Goal: Information Seeking & Learning: Learn about a topic

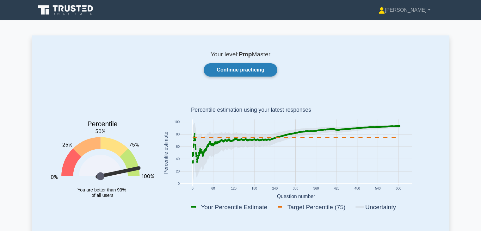
click at [226, 73] on link "Continue practicing" at bounding box center [240, 69] width 73 height 13
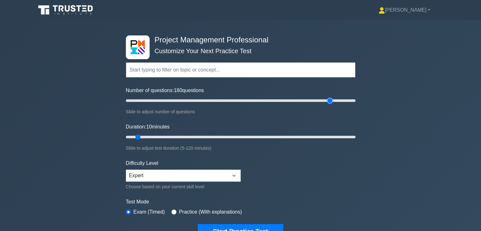
drag, startPoint x: 134, startPoint y: 99, endPoint x: 327, endPoint y: 104, distance: 193.4
type input "180"
click at [327, 104] on input "Number of questions: 180 questions" at bounding box center [241, 101] width 230 height 8
drag, startPoint x: 138, startPoint y: 135, endPoint x: 354, endPoint y: 133, distance: 216.4
type input "120"
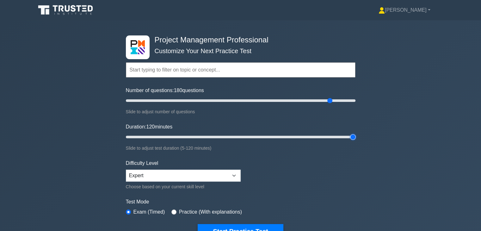
click at [354, 133] on input "Duration: 120 minutes" at bounding box center [241, 137] width 230 height 8
drag, startPoint x: 353, startPoint y: 136, endPoint x: 360, endPoint y: 136, distance: 7.6
click at [356, 136] on input "Duration: 120 minutes" at bounding box center [241, 137] width 230 height 8
click at [153, 127] on span "120" at bounding box center [150, 126] width 9 height 5
click at [153, 133] on input "Duration: 120 minutes" at bounding box center [241, 137] width 230 height 8
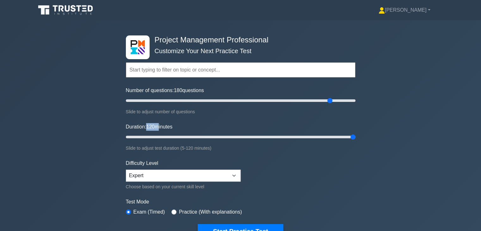
click at [153, 127] on span "120" at bounding box center [150, 126] width 9 height 5
click at [153, 133] on input "Duration: 120 minutes" at bounding box center [241, 137] width 230 height 8
click at [153, 127] on span "120" at bounding box center [150, 126] width 9 height 5
click at [153, 133] on input "Duration: 120 minutes" at bounding box center [241, 137] width 230 height 8
click at [153, 127] on span "120" at bounding box center [150, 126] width 9 height 5
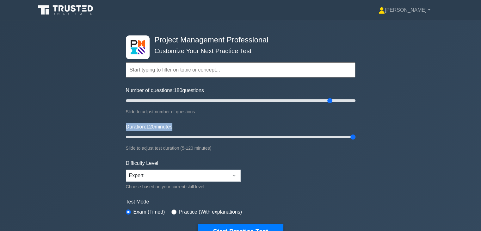
click at [153, 133] on input "Duration: 120 minutes" at bounding box center [241, 137] width 230 height 8
click at [318, 170] on form "Topics Scope Management Time Management Cost Management Quality Management Risk…" at bounding box center [241, 140] width 230 height 195
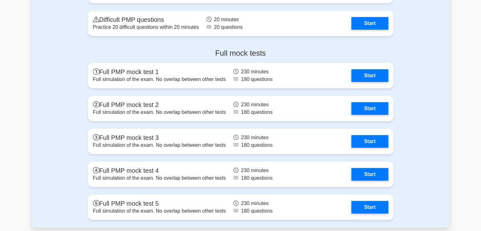
scroll to position [2127, 0]
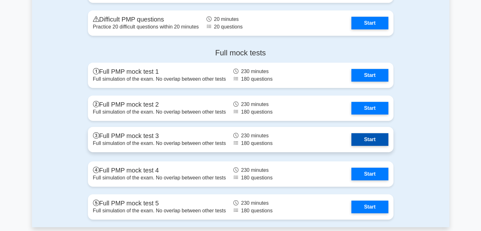
click at [363, 144] on link "Start" at bounding box center [369, 139] width 37 height 13
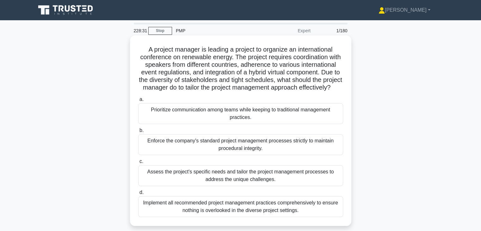
click at [244, 186] on div "Assess the project's specific needs and tailor the project management processes…" at bounding box center [240, 175] width 205 height 21
click at [138, 164] on input "c. Assess the project's specific needs and tailor the project management proces…" at bounding box center [138, 161] width 0 height 4
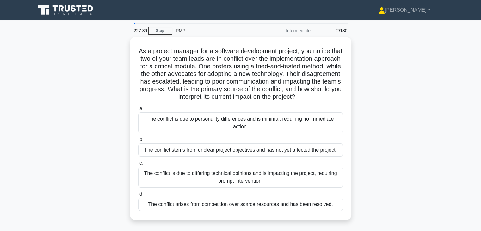
click at [244, 188] on div "The conflict is due to differing technical opinions and is impacting the projec…" at bounding box center [240, 177] width 205 height 21
click at [138, 165] on input "c. The conflict is due to differing technical opinions and is impacting the pro…" at bounding box center [138, 163] width 0 height 4
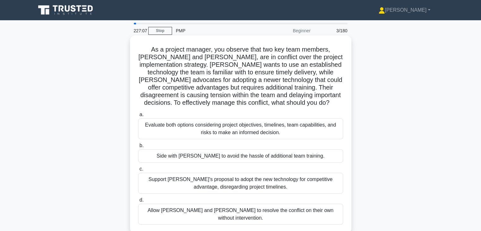
click at [306, 129] on div "Evaluate both options considering project objectives, timelines, team capabilit…" at bounding box center [240, 128] width 205 height 21
click at [138, 117] on input "a. Evaluate both options considering project objectives, timelines, team capabi…" at bounding box center [138, 115] width 0 height 4
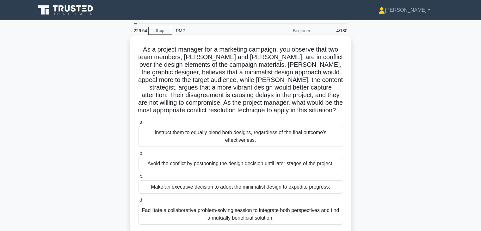
click at [258, 220] on div "Facilitate a collaborative problem-solving session to integrate both perspectiv…" at bounding box center [240, 214] width 205 height 21
click at [138, 202] on input "d. Facilitate a collaborative problem-solving session to integrate both perspec…" at bounding box center [138, 200] width 0 height 4
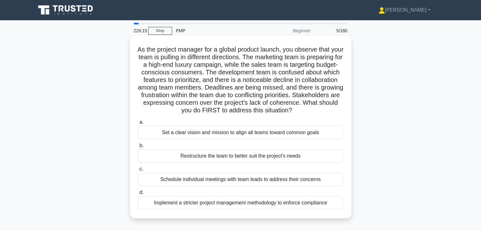
click at [261, 186] on div "Schedule individual meetings with team leads to address their concerns" at bounding box center [240, 179] width 205 height 13
click at [138, 171] on input "c. Schedule individual meetings with team leads to address their concerns" at bounding box center [138, 169] width 0 height 4
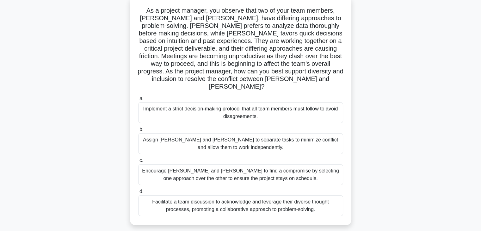
scroll to position [40, 0]
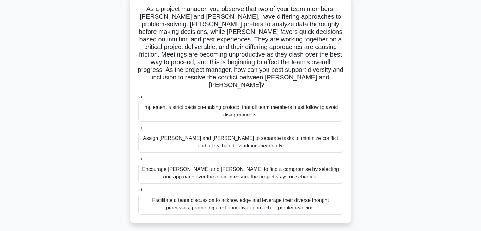
click at [257, 203] on div "Facilitate a team discussion to acknowledge and leverage their diverse thought …" at bounding box center [240, 204] width 205 height 21
click at [138, 192] on input "d. Facilitate a team discussion to acknowledge and leverage their diverse thoug…" at bounding box center [138, 190] width 0 height 4
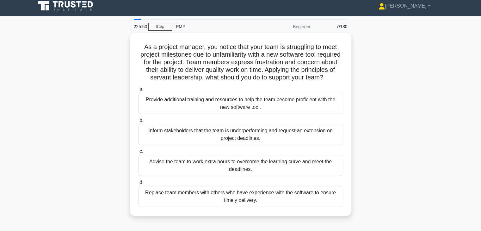
scroll to position [0, 0]
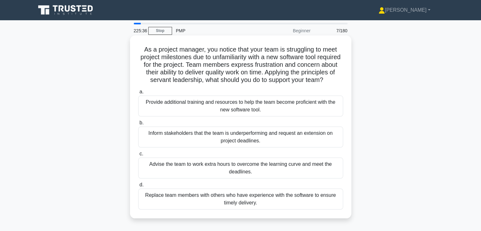
click at [242, 108] on div "Provide additional training and resources to help the team become proficient wi…" at bounding box center [240, 106] width 205 height 21
click at [138, 94] on input "a. Provide additional training and resources to help the team become proficient…" at bounding box center [138, 92] width 0 height 4
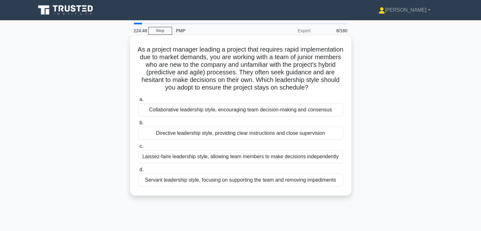
click at [228, 140] on div "Directive leadership style, providing clear instructions and close supervision" at bounding box center [240, 133] width 205 height 13
click at [138, 125] on input "b. Directive leadership style, providing clear instructions and close supervisi…" at bounding box center [138, 123] width 0 height 4
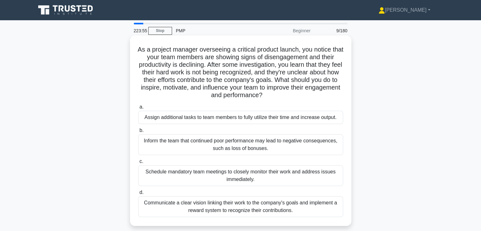
click at [210, 201] on div "Communicate a clear vision linking their work to the company's goals and implem…" at bounding box center [240, 206] width 205 height 21
click at [138, 195] on input "d. Communicate a clear vision linking their work to the company's goals and imp…" at bounding box center [138, 192] width 0 height 4
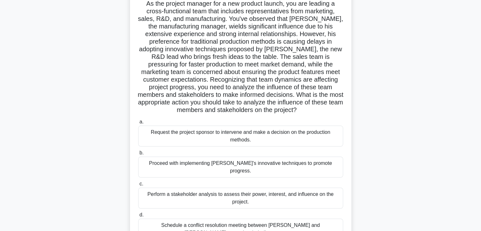
scroll to position [48, 0]
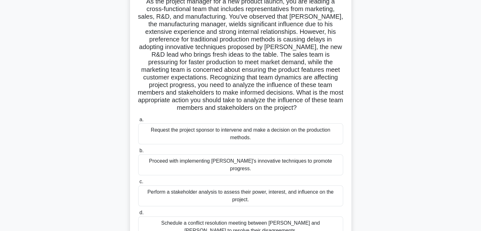
click at [209, 189] on div "Perform a stakeholder analysis to assess their power, interest, and influence o…" at bounding box center [240, 195] width 205 height 21
click at [138, 184] on input "c. Perform a stakeholder analysis to assess their power, interest, and influenc…" at bounding box center [138, 182] width 0 height 4
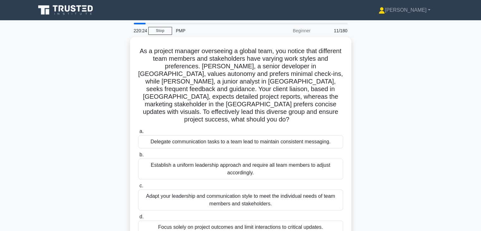
scroll to position [0, 0]
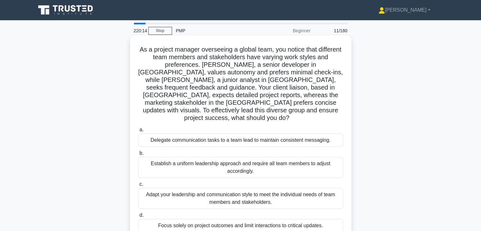
click at [223, 188] on div "Adapt your leadership and communication style to meet the individual needs of t…" at bounding box center [240, 198] width 205 height 21
click at [138, 182] on input "c. Adapt your leadership and communication style to meet the individual needs o…" at bounding box center [138, 184] width 0 height 4
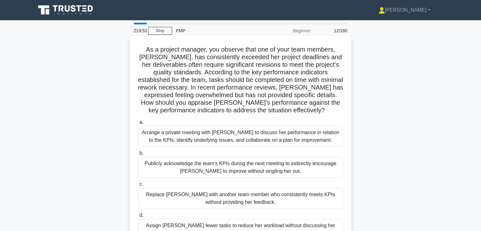
click at [253, 141] on div "Arrange a private meeting with Emma to discuss her performance in relation to t…" at bounding box center [240, 136] width 205 height 21
click at [138, 124] on input "a. Arrange a private meeting with Emma to discuss her performance in relation t…" at bounding box center [138, 122] width 0 height 4
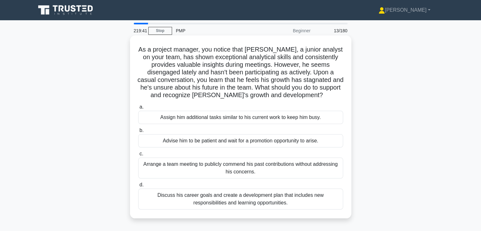
click at [328, 201] on div "Discuss his career goals and create a development plan that includes new respon…" at bounding box center [240, 199] width 205 height 21
click at [138, 187] on input "d. Discuss his career goals and create a development plan that includes new res…" at bounding box center [138, 185] width 0 height 4
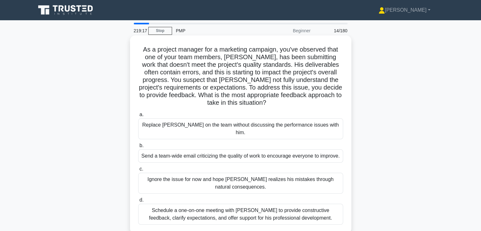
click at [281, 211] on div "Schedule a one-on-one meeting with Kevin to provide constructive feedback, clar…" at bounding box center [240, 214] width 205 height 21
click at [138, 202] on input "d. Schedule a one-on-one meeting with Kevin to provide constructive feedback, c…" at bounding box center [138, 200] width 0 height 4
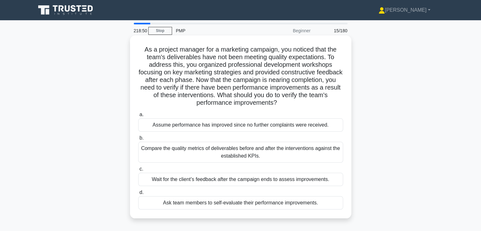
click at [298, 157] on div "Compare the quality metrics of deliverables before and after the interventions …" at bounding box center [240, 152] width 205 height 21
click at [138, 140] on input "b. Compare the quality metrics of deliverables before and after the interventio…" at bounding box center [138, 138] width 0 height 4
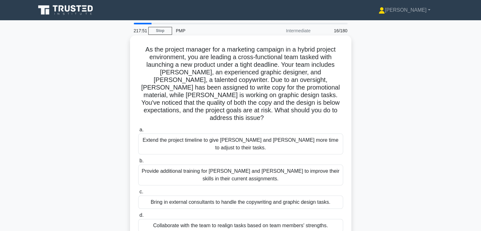
click at [234, 219] on div "Collaborate with the team to realign tasks based on team members' strengths." at bounding box center [240, 225] width 205 height 13
click at [138, 217] on input "d. Collaborate with the team to realign tasks based on team members' strengths." at bounding box center [138, 215] width 0 height 4
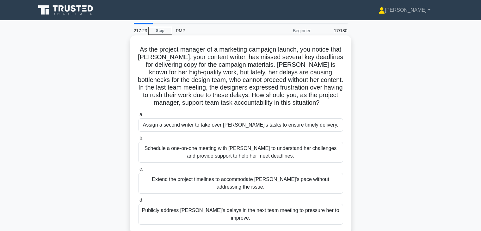
click at [235, 150] on div "Schedule a one-on-one meeting with Emily to understand her challenges and provi…" at bounding box center [240, 152] width 205 height 21
click at [138, 140] on input "b. Schedule a one-on-one meeting with Emily to understand her challenges and pr…" at bounding box center [138, 138] width 0 height 4
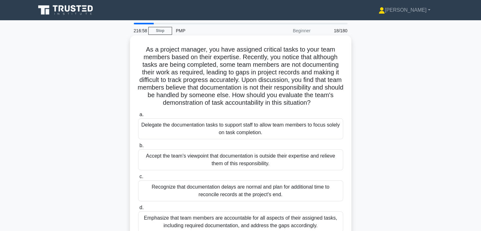
click at [231, 220] on div "Emphasize that team members are accountable for all aspects of their assigned t…" at bounding box center [240, 221] width 205 height 21
click at [138, 210] on input "d. Emphasize that team members are accountable for all aspects of their assigne…" at bounding box center [138, 208] width 0 height 4
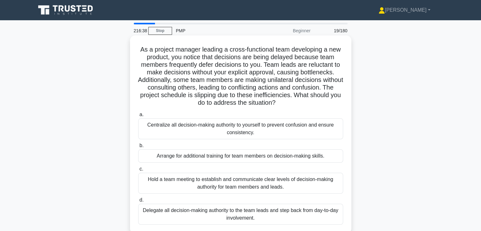
click at [300, 183] on div "Hold a team meeting to establish and communicate clear levels of decision-makin…" at bounding box center [240, 183] width 205 height 21
click at [138, 171] on input "c. Hold a team meeting to establish and communicate clear levels of decision-ma…" at bounding box center [138, 169] width 0 height 4
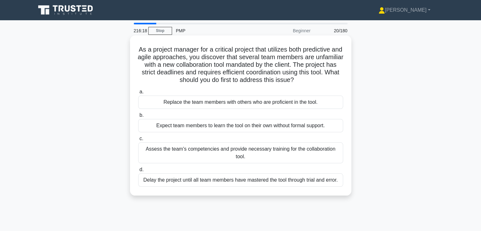
click at [280, 151] on div "Assess the team's competencies and provide necessary training for the collabora…" at bounding box center [240, 152] width 205 height 21
click at [138, 141] on input "c. Assess the team's competencies and provide necessary training for the collab…" at bounding box center [138, 139] width 0 height 4
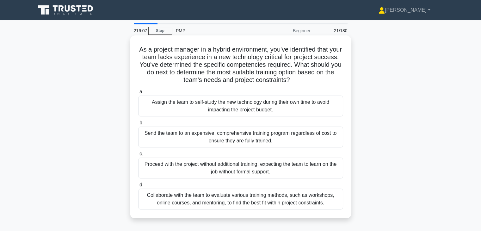
click at [278, 202] on div "Collaborate with the team to evaluate various training methods, such as worksho…" at bounding box center [240, 199] width 205 height 21
click at [138, 187] on input "d. Collaborate with the team to evaluate various training methods, such as work…" at bounding box center [138, 185] width 0 height 4
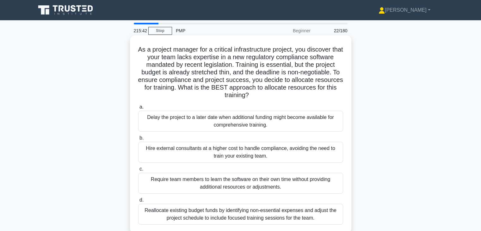
click at [268, 214] on div "Reallocate existing budget funds by identifying non-essential expenses and adju…" at bounding box center [240, 214] width 205 height 21
click at [138, 202] on input "d. Reallocate existing budget funds by identifying non-essential expenses and a…" at bounding box center [138, 200] width 0 height 4
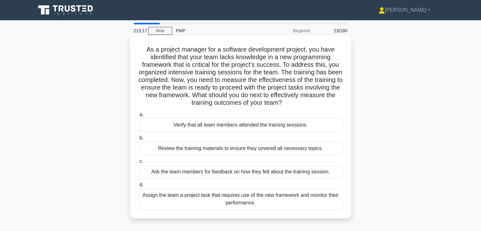
click at [270, 206] on div "Assign the team a project task that requires use of the new framework and monit…" at bounding box center [240, 199] width 205 height 21
click at [138, 187] on input "d. Assign the team a project task that requires use of the new framework and mo…" at bounding box center [138, 185] width 0 height 4
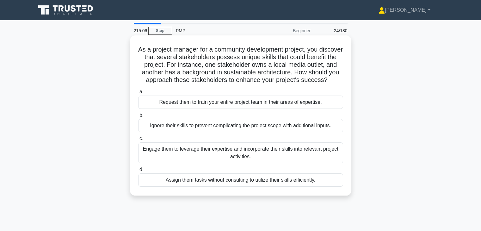
click at [305, 160] on div "Engage them to leverage their expertise and incorporate their skills into relev…" at bounding box center [240, 152] width 205 height 21
click at [138, 141] on input "c. Engage them to leverage their expertise and incorporate their skills into re…" at bounding box center [138, 139] width 0 height 4
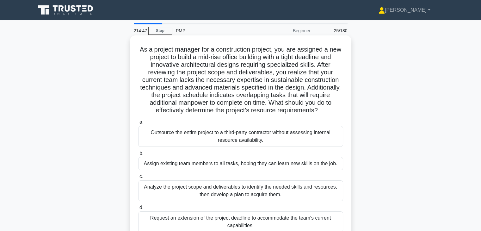
click at [251, 193] on div "Analyze the project scope and deliverables to identify the needed skills and re…" at bounding box center [240, 190] width 205 height 21
click at [138, 179] on input "c. Analyze the project scope and deliverables to identify the needed skills and…" at bounding box center [138, 177] width 0 height 4
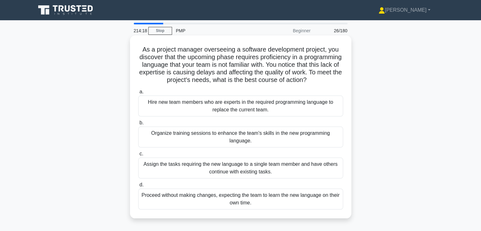
click at [301, 132] on div "Organize training sessions to enhance the team's skills in the new programming …" at bounding box center [240, 137] width 205 height 21
click at [138, 125] on input "b. Organize training sessions to enhance the team's skills in the new programmi…" at bounding box center [138, 123] width 0 height 4
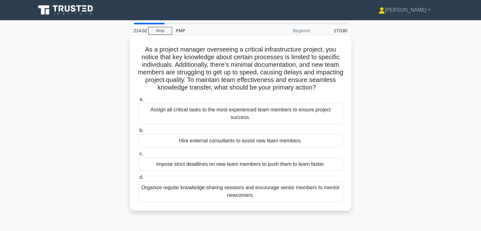
click at [287, 181] on div "Organize regular knowledge-sharing sessions and encourage senior members to men…" at bounding box center [240, 191] width 205 height 21
click at [138, 179] on input "d. Organize regular knowledge-sharing sessions and encourage senior members to …" at bounding box center [138, 177] width 0 height 4
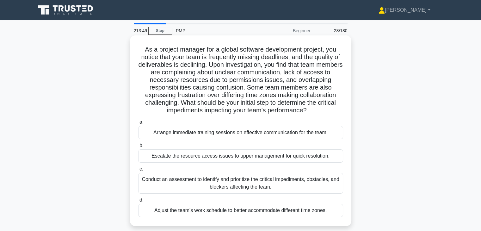
click at [284, 182] on div "Conduct an assessment to identify and prioritize the critical impediments, obst…" at bounding box center [240, 183] width 205 height 21
click at [138, 171] on input "c. Conduct an assessment to identify and prioritize the critical impediments, o…" at bounding box center [138, 169] width 0 height 4
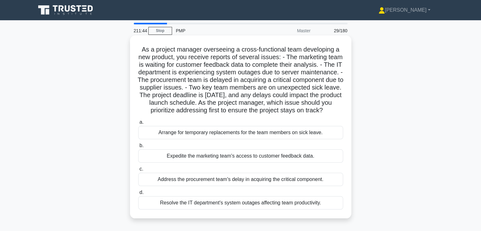
click at [266, 184] on div "Address the procurement team's delay in acquiring the critical component." at bounding box center [240, 179] width 205 height 13
click at [138, 171] on input "c. Address the procurement team's delay in acquiring the critical component." at bounding box center [138, 169] width 0 height 4
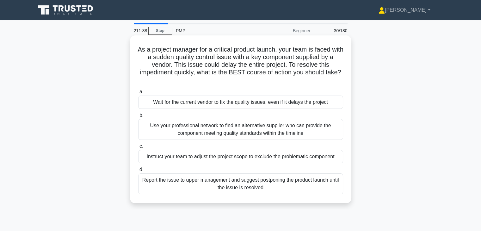
click at [268, 127] on div "Use your professional network to find an alternative supplier who can provide t…" at bounding box center [240, 129] width 205 height 21
click at [138, 117] on input "b. Use your professional network to find an alternative supplier who can provid…" at bounding box center [138, 115] width 0 height 4
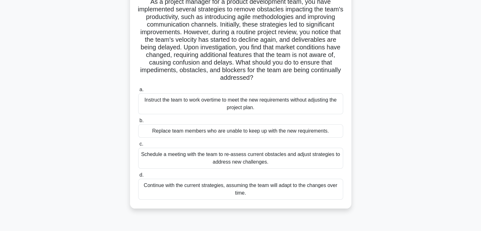
scroll to position [52, 0]
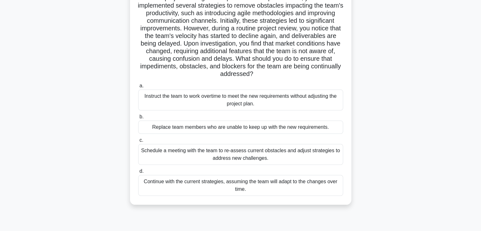
click at [261, 163] on div "Schedule a meeting with the team to re-assess current obstacles and adjust stra…" at bounding box center [240, 154] width 205 height 21
click at [138, 142] on input "c. Schedule a meeting with the team to re-assess current obstacles and adjust s…" at bounding box center [138, 140] width 0 height 4
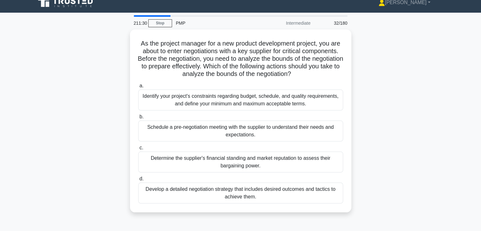
scroll to position [0, 0]
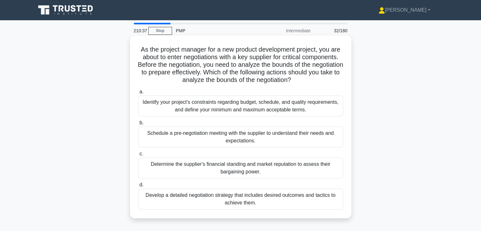
click at [316, 111] on div "Identify your project's constraints regarding budget, schedule, and quality req…" at bounding box center [240, 106] width 205 height 21
click at [138, 94] on input "a. Identify your project's constraints regarding budget, schedule, and quality …" at bounding box center [138, 92] width 0 height 4
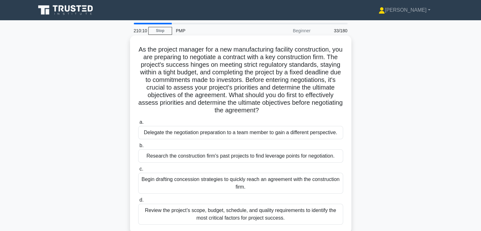
click at [288, 208] on div "Review the project’s scope, budget, schedule, and quality requirements to ident…" at bounding box center [240, 214] width 205 height 21
click at [138, 202] on input "d. Review the project’s scope, budget, schedule, and quality requirements to id…" at bounding box center [138, 200] width 0 height 4
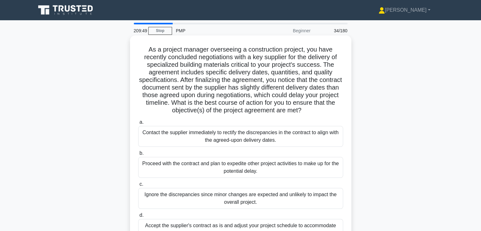
click at [305, 136] on div "Contact the supplier immediately to rectify the discrepancies in the contract t…" at bounding box center [240, 136] width 205 height 21
click at [138, 124] on input "a. Contact the supplier immediately to rectify the discrepancies in the contrac…" at bounding box center [138, 122] width 0 height 4
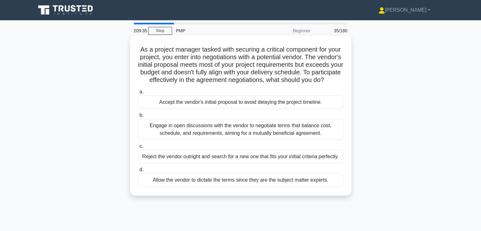
click at [322, 140] on div "Engage in open discussions with the vendor to negotiate terms that balance cost…" at bounding box center [240, 129] width 205 height 21
click at [138, 117] on input "b. Engage in open discussions with the vendor to negotiate terms that balance c…" at bounding box center [138, 115] width 0 height 4
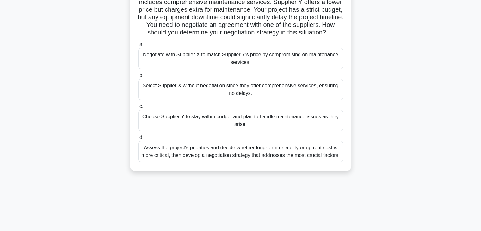
scroll to position [71, 0]
click at [300, 161] on div "Assess the project's priorities and decide whether long-term reliability or upf…" at bounding box center [240, 151] width 205 height 21
click at [138, 139] on input "d. Assess the project's priorities and decide whether long-term reliability or …" at bounding box center [138, 137] width 0 height 4
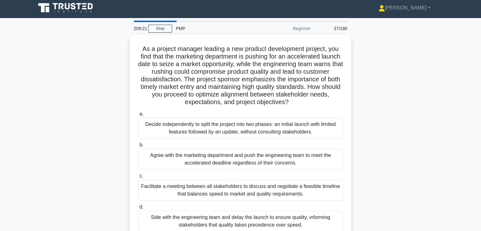
scroll to position [0, 0]
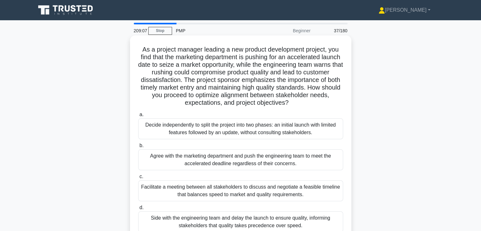
click at [326, 189] on div "Facilitate a meeting between all stakeholders to discuss and negotiate a feasib…" at bounding box center [240, 190] width 205 height 21
click at [138, 179] on input "c. Facilitate a meeting between all stakeholders to discuss and negotiate a fea…" at bounding box center [138, 177] width 0 height 4
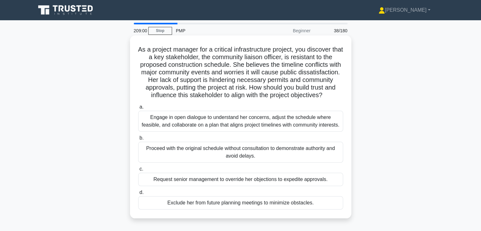
click at [319, 128] on div "Engage in open dialogue to understand her concerns, adjust the schedule where f…" at bounding box center [240, 121] width 205 height 21
click at [138, 109] on input "a. Engage in open dialogue to understand her concerns, adjust the schedule wher…" at bounding box center [138, 107] width 0 height 4
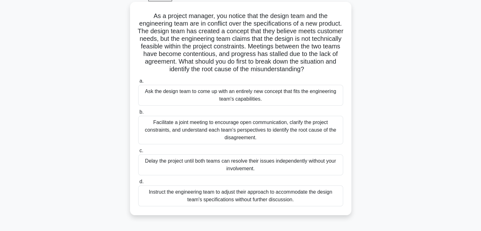
scroll to position [30, 0]
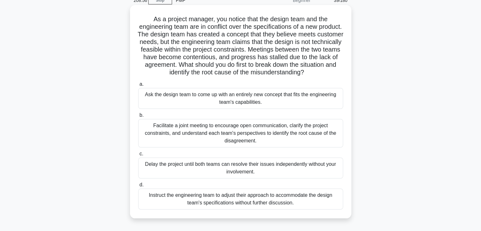
click at [311, 135] on div "Facilitate a joint meeting to encourage open communication, clarify the project…" at bounding box center [240, 133] width 205 height 28
click at [138, 117] on input "b. Facilitate a joint meeting to encourage open communication, clarify the proj…" at bounding box center [138, 115] width 0 height 4
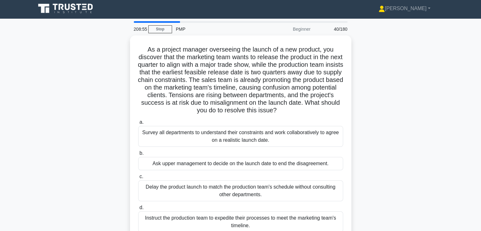
scroll to position [0, 0]
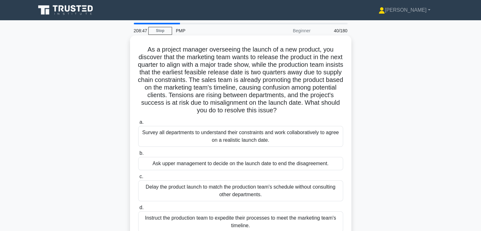
click at [306, 131] on div "Survey all departments to understand their constraints and work collaboratively…" at bounding box center [240, 136] width 205 height 21
click at [138, 124] on input "a. Survey all departments to understand their constraints and work collaborativ…" at bounding box center [138, 122] width 0 height 4
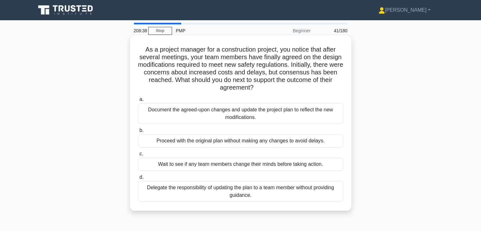
click at [305, 112] on div "Document the agreed-upon changes and update the project plan to reflect the new…" at bounding box center [240, 113] width 205 height 21
click at [138, 102] on input "a. Document the agreed-upon changes and update the project plan to reflect the …" at bounding box center [138, 99] width 0 height 4
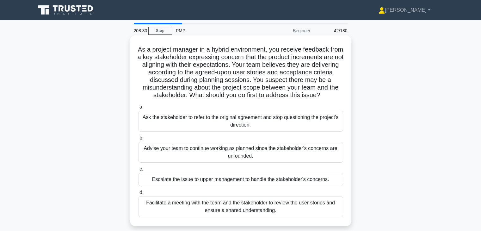
click at [292, 206] on div "Facilitate a meeting with the team and the stakeholder to review the user stori…" at bounding box center [240, 206] width 205 height 21
click at [138, 195] on input "d. Facilitate a meeting with the team and the stakeholder to review the user st…" at bounding box center [138, 192] width 0 height 4
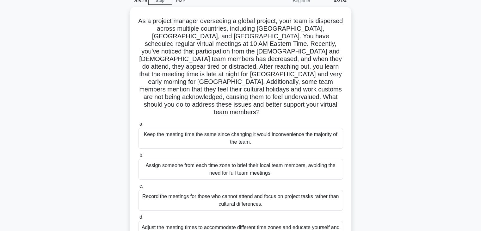
scroll to position [30, 0]
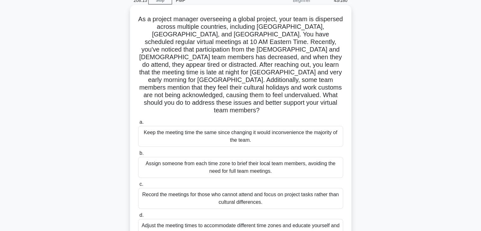
click at [314, 219] on div "Adjust the meeting times to accommodate different time zones and educate yourse…" at bounding box center [240, 229] width 205 height 21
click at [138, 216] on input "d. Adjust the meeting times to accommodate different time zones and educate you…" at bounding box center [138, 215] width 0 height 4
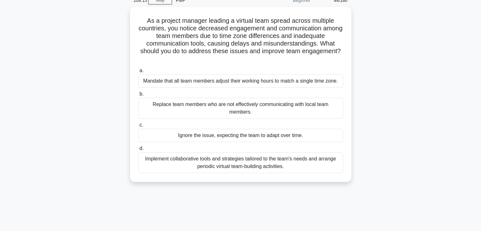
scroll to position [0, 0]
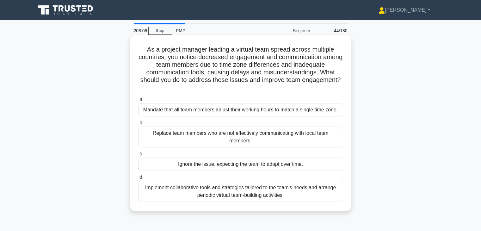
click at [301, 182] on div "Implement collaborative tools and strategies tailored to the team's needs and a…" at bounding box center [240, 191] width 205 height 21
click at [138, 179] on input "d. Implement collaborative tools and strategies tailored to the team's needs an…" at bounding box center [138, 177] width 0 height 4
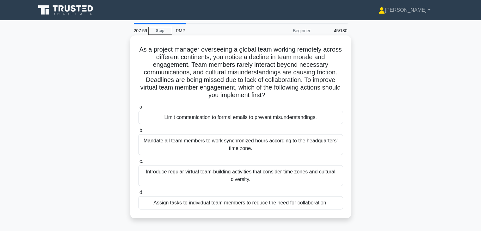
click at [336, 175] on div "Introduce regular virtual team-building activities that consider time zones and…" at bounding box center [240, 175] width 205 height 21
click at [138, 164] on input "c. Introduce regular virtual team-building activities that consider time zones …" at bounding box center [138, 161] width 0 height 4
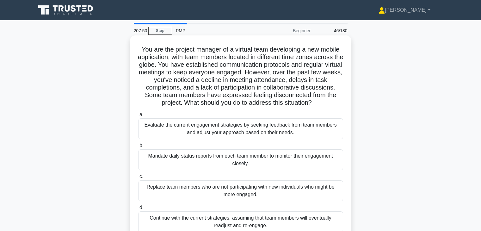
click at [322, 131] on div "Evaluate the current engagement strategies by seeking feedback from team member…" at bounding box center [240, 128] width 205 height 21
click at [138, 117] on input "a. Evaluate the current engagement strategies by seeking feedback from team mem…" at bounding box center [138, 115] width 0 height 4
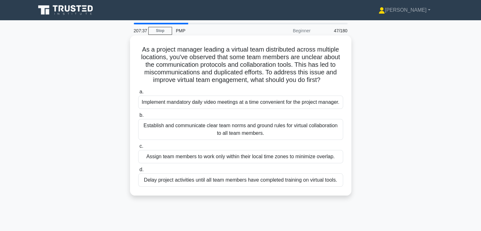
click at [315, 139] on div "Establish and communicate clear team norms and ground rules for virtual collabo…" at bounding box center [240, 129] width 205 height 21
click at [138, 117] on input "b. Establish and communicate clear team norms and ground rules for virtual coll…" at bounding box center [138, 115] width 0 height 4
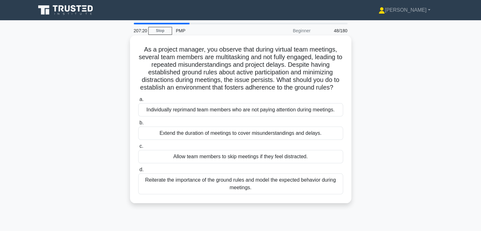
click at [306, 194] on div "Reiterate the importance of the ground rules and model the expected behavior du…" at bounding box center [240, 183] width 205 height 21
click at [138, 172] on input "d. Reiterate the importance of the ground rules and model the expected behavior…" at bounding box center [138, 170] width 0 height 4
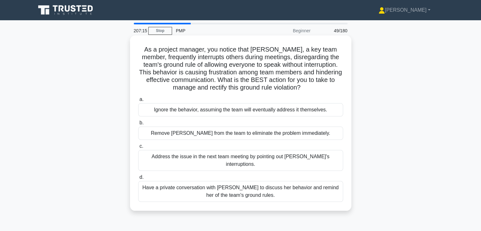
click at [284, 188] on div "Have a private conversation with Rachel to discuss her behavior and remind her …" at bounding box center [240, 191] width 205 height 21
click at [138, 179] on input "d. Have a private conversation with Rachel to discuss her behavior and remind h…" at bounding box center [138, 177] width 0 height 4
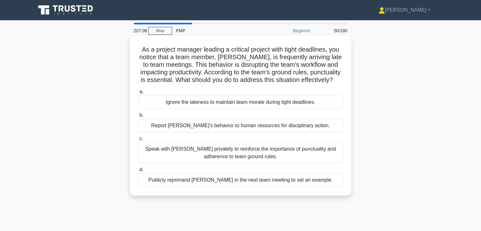
click at [287, 163] on div "Speak with Alex privately to reinforce the importance of punctuality and adhere…" at bounding box center [240, 152] width 205 height 21
click at [138, 141] on input "c. Speak with Alex privately to reinforce the importance of punctuality and adh…" at bounding box center [138, 139] width 0 height 4
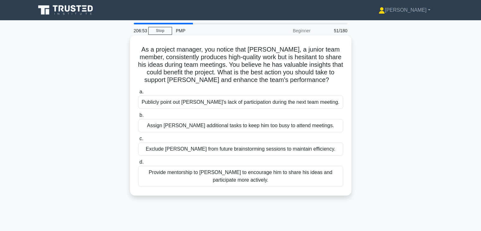
click at [308, 174] on div "Provide mentorship to James to encourage him to share his ideas and participate…" at bounding box center [240, 176] width 205 height 21
click at [138, 164] on input "d. Provide mentorship to James to encourage him to share his ideas and particip…" at bounding box center [138, 162] width 0 height 4
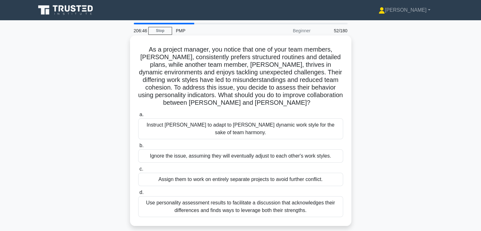
click at [314, 200] on div "Use personality assessment results to facilitate a discussion that acknowledges…" at bounding box center [240, 206] width 205 height 21
click at [138, 195] on input "d. Use personality assessment results to facilitate a discussion that acknowled…" at bounding box center [138, 192] width 0 height 4
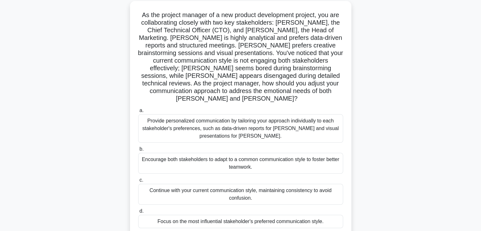
scroll to position [36, 0]
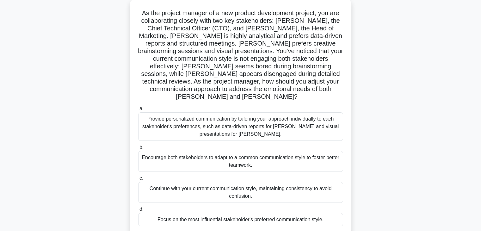
click at [308, 126] on div "Provide personalized communication by tailoring your approach individually to e…" at bounding box center [240, 126] width 205 height 28
click at [138, 111] on input "a. Provide personalized communication by tailoring your approach individually t…" at bounding box center [138, 109] width 0 height 4
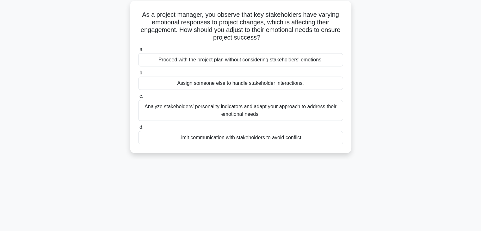
scroll to position [0, 0]
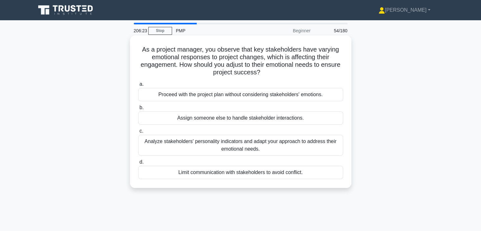
click at [313, 143] on div "Analyze stakeholders' personality indicators and adapt your approach to address…" at bounding box center [240, 145] width 205 height 21
click at [138, 133] on input "c. Analyze stakeholders' personality indicators and adapt your approach to addr…" at bounding box center [138, 131] width 0 height 4
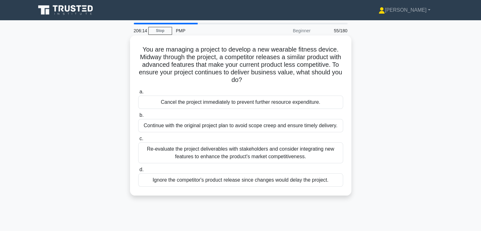
click at [302, 155] on div "Re-evaluate the project deliverables with stakeholders and consider integrating…" at bounding box center [240, 152] width 205 height 21
click at [138, 141] on input "c. Re-evaluate the project deliverables with stakeholders and consider integrat…" at bounding box center [138, 139] width 0 height 4
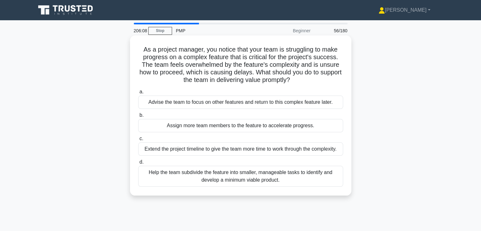
click at [297, 176] on div "Help the team subdivide the feature into smaller, manageable tasks to identify …" at bounding box center [240, 176] width 205 height 21
click at [138, 164] on input "d. Help the team subdivide the feature into smaller, manageable tasks to identi…" at bounding box center [138, 162] width 0 height 4
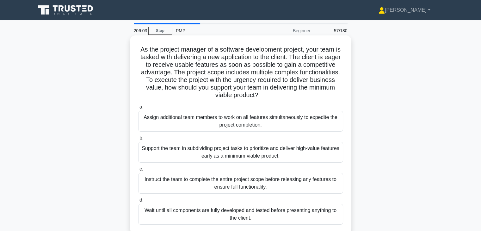
click at [302, 153] on div "Support the team in subdividing project tasks to prioritize and deliver high-va…" at bounding box center [240, 152] width 205 height 21
click at [138, 140] on input "b. Support the team in subdividing project tasks to prioritize and deliver high…" at bounding box center [138, 138] width 0 height 4
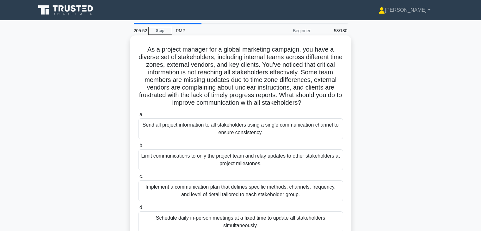
click at [295, 193] on div "Implement a communication plan that defines specific methods, channels, frequen…" at bounding box center [240, 190] width 205 height 21
click at [138, 179] on input "c. Implement a communication plan that defines specific methods, channels, freq…" at bounding box center [138, 177] width 0 height 4
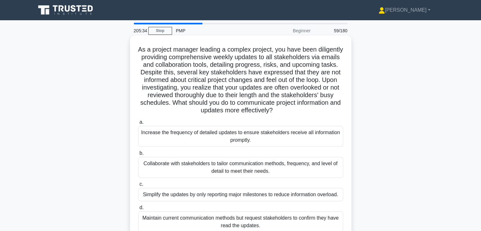
click at [305, 169] on div "Collaborate with stakeholders to tailor communication methods, frequency, and l…" at bounding box center [240, 167] width 205 height 21
click at [138, 155] on input "b. Collaborate with stakeholders to tailor communication methods, frequency, an…" at bounding box center [138, 153] width 0 height 4
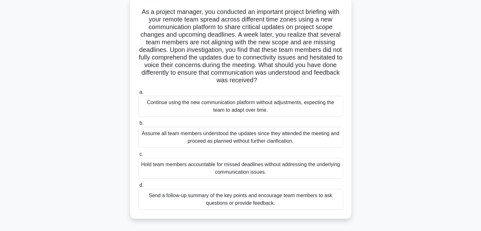
scroll to position [40, 0]
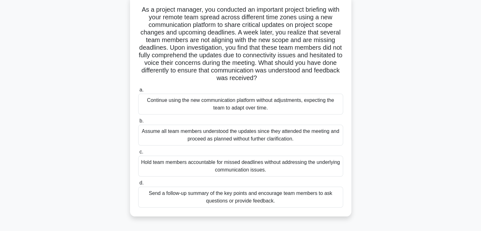
click at [296, 195] on div "Send a follow-up summary of the key points and encourage team members to ask qu…" at bounding box center [240, 197] width 205 height 21
click at [138, 185] on input "d. Send a follow-up summary of the key points and encourage team members to ask…" at bounding box center [138, 183] width 0 height 4
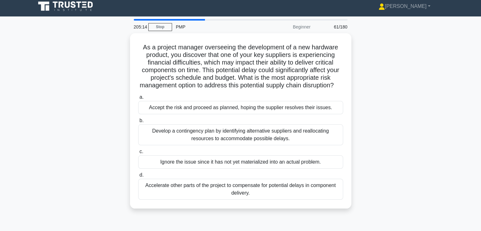
scroll to position [0, 0]
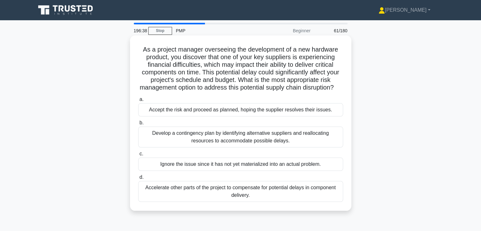
click at [292, 144] on div "Develop a contingency plan by identifying alternative suppliers and reallocatin…" at bounding box center [240, 137] width 205 height 21
click at [138, 125] on input "b. Develop a contingency plan by identifying alternative suppliers and realloca…" at bounding box center [138, 123] width 0 height 4
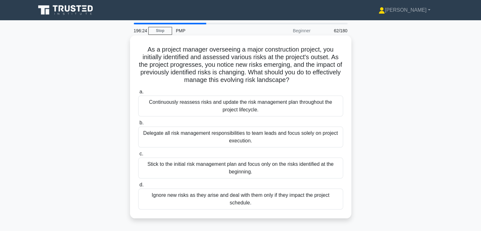
click at [301, 108] on div "Continuously reassess risks and update the risk management plan throughout the …" at bounding box center [240, 106] width 205 height 21
click at [138, 94] on input "a. Continuously reassess risks and update the risk management plan throughout t…" at bounding box center [138, 92] width 0 height 4
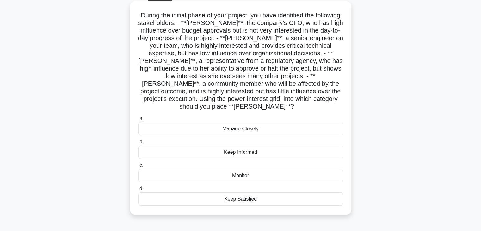
scroll to position [34, 0]
click at [266, 193] on div "Keep Satisfied" at bounding box center [240, 199] width 205 height 13
click at [138, 191] on input "d. Keep Satisfied" at bounding box center [138, 189] width 0 height 4
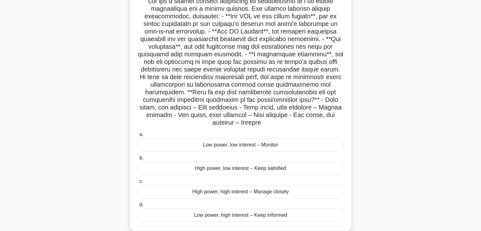
scroll to position [51, 0]
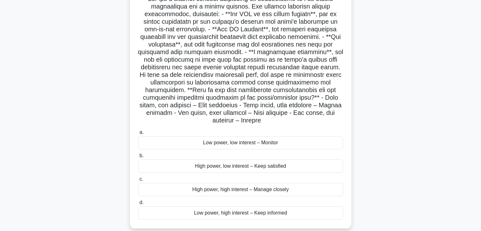
click at [271, 164] on div "High power, low interest – Keep satisfied" at bounding box center [240, 165] width 205 height 13
click at [138, 158] on input "b. High power, low interest – Keep satisfied" at bounding box center [138, 156] width 0 height 4
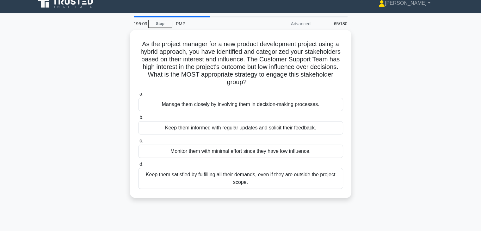
scroll to position [0, 0]
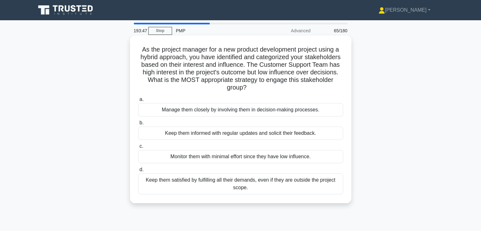
click at [264, 180] on div "Keep them satisfied by fulfilling all their demands, even if they are outside t…" at bounding box center [240, 183] width 205 height 21
click at [138, 172] on input "d. Keep them satisfied by fulfilling all their demands, even if they are outsid…" at bounding box center [138, 170] width 0 height 4
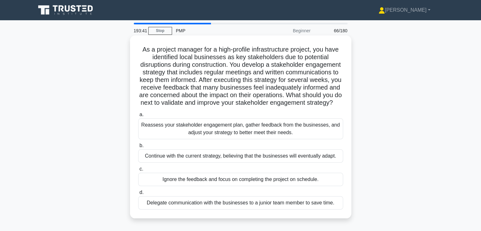
click at [270, 139] on div "Reassess your stakeholder engagement plan, gather feedback from the businesses,…" at bounding box center [240, 128] width 205 height 21
click at [138, 117] on input "a. Reassess your stakeholder engagement plan, gather feedback from the business…" at bounding box center [138, 115] width 0 height 4
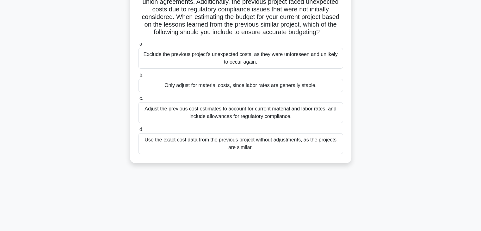
scroll to position [87, 0]
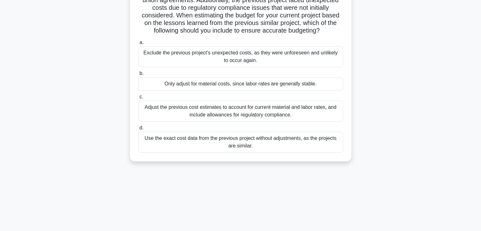
click at [307, 111] on div "Adjust the previous cost estimates to account for current material and labor ra…" at bounding box center [240, 111] width 205 height 21
click at [138, 99] on input "c. Adjust the previous cost estimates to account for current material and labor…" at bounding box center [138, 97] width 0 height 4
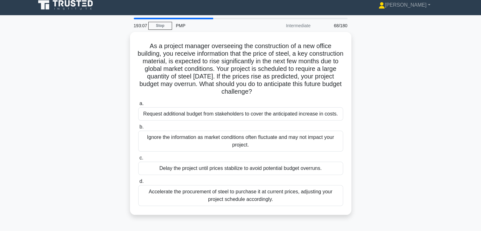
scroll to position [0, 0]
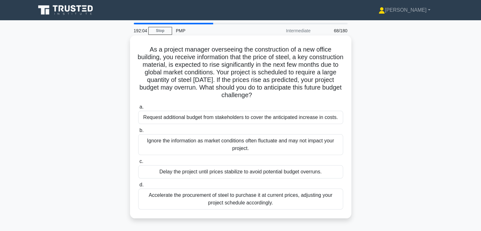
click at [284, 189] on div "Accelerate the procurement of steel to purchase it at current prices, adjusting…" at bounding box center [240, 199] width 205 height 21
click at [138, 187] on input "d. Accelerate the procurement of steel to purchase it at current prices, adjust…" at bounding box center [138, 185] width 0 height 4
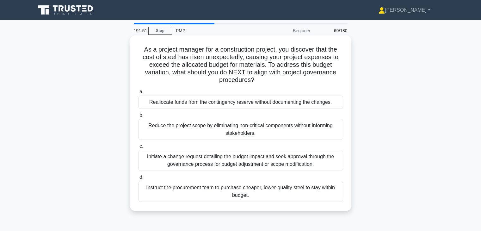
click at [273, 164] on div "Initiate a change request detailing the budget impact and seek approval through…" at bounding box center [240, 160] width 205 height 21
click at [138, 148] on input "c. Initiate a change request detailing the budget impact and seek approval thro…" at bounding box center [138, 146] width 0 height 4
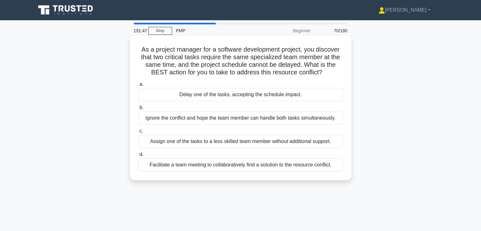
click at [312, 162] on div "Facilitate a team meeting to collaboratively find a solution to the resource co…" at bounding box center [240, 164] width 205 height 13
click at [138, 157] on input "d. Facilitate a team meeting to collaboratively find a solution to the resource…" at bounding box center [138, 154] width 0 height 4
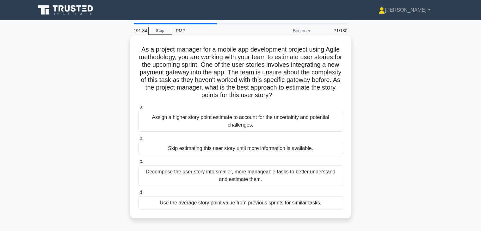
click at [297, 182] on div "Decompose the user story into smaller, more manageable tasks to better understa…" at bounding box center [240, 175] width 205 height 21
click at [138, 164] on input "c. Decompose the user story into smaller, more manageable tasks to better under…" at bounding box center [138, 161] width 0 height 4
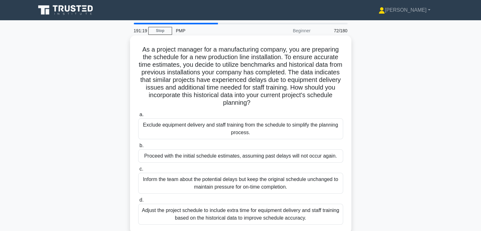
click at [318, 205] on div "Adjust the project schedule to include extra time for equipment delivery and st…" at bounding box center [240, 214] width 205 height 21
click at [138, 202] on input "d. Adjust the project schedule to include extra time for equipment delivery and…" at bounding box center [138, 200] width 0 height 4
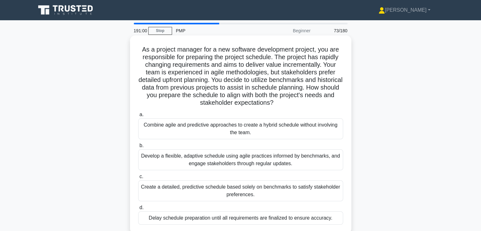
click at [333, 169] on div "Develop a flexible, adaptive schedule using agile practices informed by benchma…" at bounding box center [240, 159] width 205 height 21
click at [138, 148] on input "b. Develop a flexible, adaptive schedule using agile practices informed by benc…" at bounding box center [138, 146] width 0 height 4
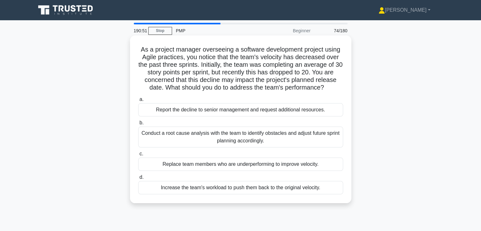
click at [313, 146] on div "Conduct a root cause analysis with the team to identify obstacles and adjust fu…" at bounding box center [240, 137] width 205 height 21
click at [138, 125] on input "b. Conduct a root cause analysis with the team to identify obstacles and adjust…" at bounding box center [138, 123] width 0 height 4
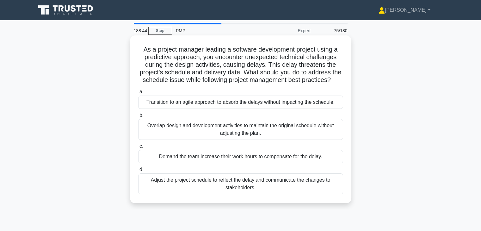
click at [281, 194] on div "Adjust the project schedule to reflect the delay and communicate the changes to…" at bounding box center [240, 183] width 205 height 21
click at [138, 172] on input "d. Adjust the project schedule to reflect the delay and communicate the changes…" at bounding box center [138, 170] width 0 height 4
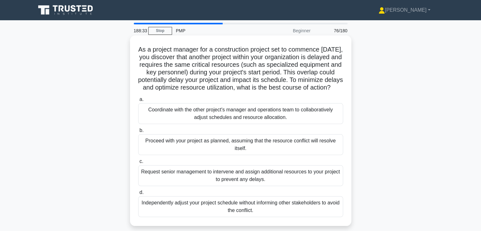
click at [309, 119] on div "Coordinate with the other project's manager and operations team to collaborativ…" at bounding box center [240, 113] width 205 height 21
click at [138, 102] on input "a. Coordinate with the other project's manager and operations team to collabora…" at bounding box center [138, 99] width 0 height 4
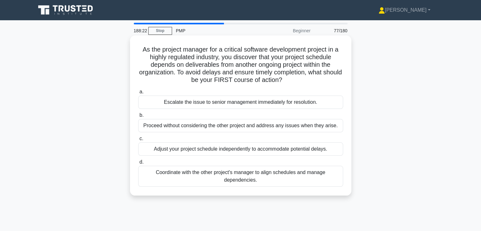
click at [267, 176] on div "Coordinate with the other project's manager to align schedules and manage depen…" at bounding box center [240, 176] width 205 height 21
click at [138, 164] on input "d. Coordinate with the other project's manager to align schedules and manage de…" at bounding box center [138, 162] width 0 height 4
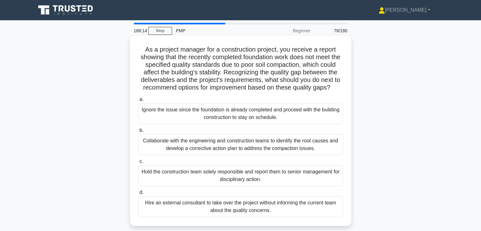
click at [290, 155] on div "Collaborate with the engineering and construction teams to identify the root ca…" at bounding box center [240, 144] width 205 height 21
click at [138, 133] on input "b. Collaborate with the engineering and construction teams to identify the root…" at bounding box center [138, 130] width 0 height 4
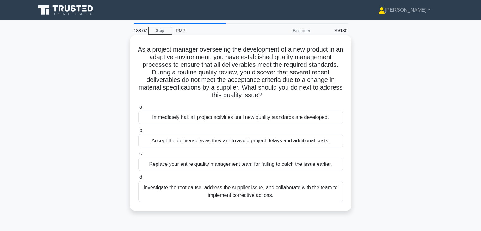
click at [281, 191] on div "Investigate the root cause, address the supplier issue, and collaborate with th…" at bounding box center [240, 191] width 205 height 21
click at [138, 179] on input "d. Investigate the root cause, address the supplier issue, and collaborate with…" at bounding box center [138, 177] width 0 height 4
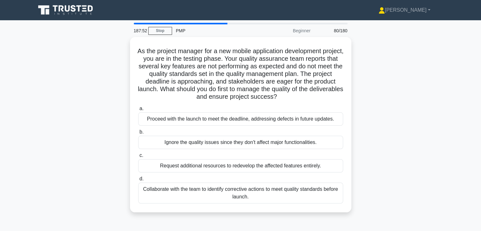
click at [281, 191] on div "Collaborate with the team to identify corrective actions to meet quality standa…" at bounding box center [240, 193] width 205 height 21
click at [138, 181] on input "d. Collaborate with the team to identify corrective actions to meet quality sta…" at bounding box center [138, 179] width 0 height 4
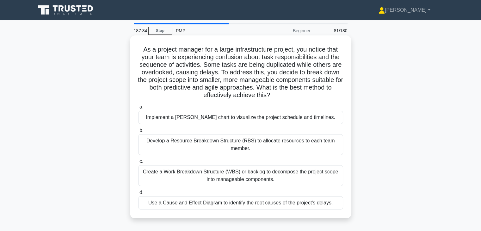
click at [289, 175] on div "Create a Work Breakdown Structure (WBS) or backlog to decompose the project sco…" at bounding box center [240, 175] width 205 height 21
click at [138, 164] on input "c. Create a Work Breakdown Structure (WBS) or backlog to decompose the project …" at bounding box center [138, 161] width 0 height 4
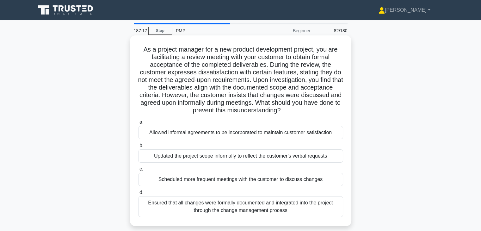
click at [282, 210] on div "Ensured that all changes were formally documented and integrated into the proje…" at bounding box center [240, 206] width 205 height 21
click at [138, 195] on input "d. Ensured that all changes were formally documented and integrated into the pr…" at bounding box center [138, 192] width 0 height 4
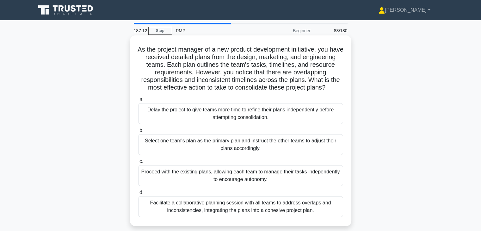
click at [238, 213] on div "Facilitate a collaborative planning session with all teams to address overlaps …" at bounding box center [240, 206] width 205 height 21
click at [138, 195] on input "d. Facilitate a collaborative planning session with all teams to address overla…" at bounding box center [138, 192] width 0 height 4
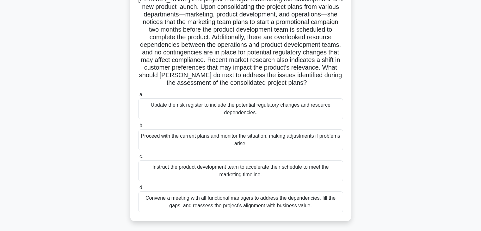
scroll to position [53, 0]
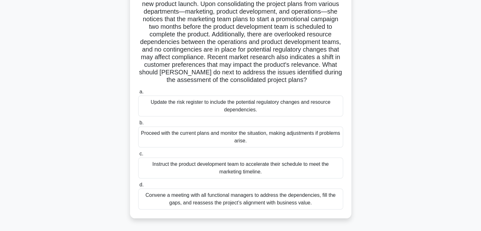
click at [268, 109] on div "Update the risk register to include the potential regulatory changes and resour…" at bounding box center [240, 106] width 205 height 21
click at [138, 94] on input "a. Update the risk register to include the potential regulatory changes and res…" at bounding box center [138, 92] width 0 height 4
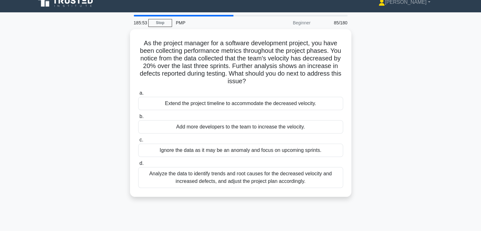
scroll to position [0, 0]
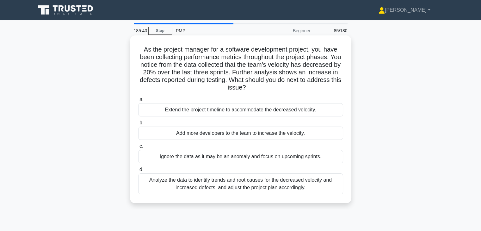
click at [296, 180] on div "Analyze the data to identify trends and root causes for the decreased velocity …" at bounding box center [240, 183] width 205 height 21
click at [138, 172] on input "d. Analyze the data to identify trends and root causes for the decreased veloci…" at bounding box center [138, 170] width 0 height 4
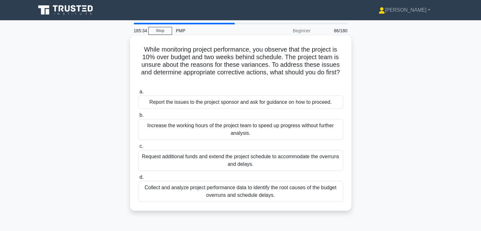
click at [288, 188] on div "Collect and analyze project performance data to identify the root causes of the…" at bounding box center [240, 191] width 205 height 21
click at [138, 179] on input "d. Collect and analyze project performance data to identify the root causes of …" at bounding box center [138, 177] width 0 height 4
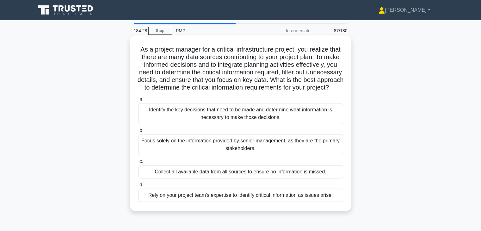
click at [281, 122] on div "Identify the key decisions that need to be made and determine what information …" at bounding box center [240, 113] width 205 height 21
click at [138, 102] on input "a. Identify the key decisions that need to be made and determine what informati…" at bounding box center [138, 99] width 0 height 4
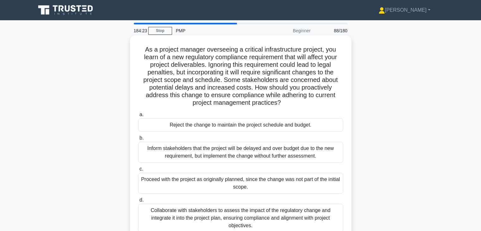
click at [287, 220] on div "Collaborate with stakeholders to assess the impact of the regulatory change and…" at bounding box center [240, 218] width 205 height 28
click at [138, 202] on input "d. Collaborate with stakeholders to assess the impact of the regulatory change …" at bounding box center [138, 200] width 0 height 4
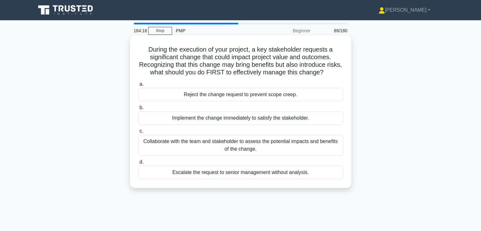
click at [312, 148] on div "Collaborate with the team and stakeholder to assess the potential impacts and b…" at bounding box center [240, 145] width 205 height 21
click at [138, 133] on input "c. Collaborate with the team and stakeholder to assess the potential impacts an…" at bounding box center [138, 131] width 0 height 4
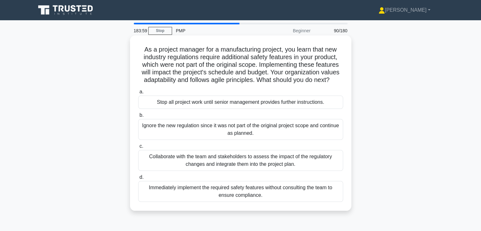
click at [298, 159] on div "Collaborate with the team and stakeholders to assess the impact of the regulato…" at bounding box center [240, 160] width 205 height 21
click at [138, 148] on input "c. Collaborate with the team and stakeholders to assess the impact of the regul…" at bounding box center [138, 146] width 0 height 4
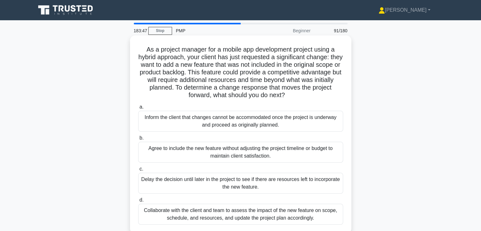
click at [307, 212] on div "Collaborate with the client and team to assess the impact of the new feature on…" at bounding box center [240, 214] width 205 height 21
click at [138, 202] on input "d. Collaborate with the client and team to assess the impact of the new feature…" at bounding box center [138, 200] width 0 height 4
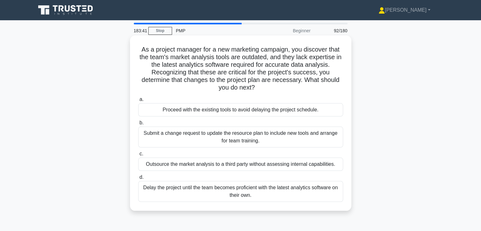
click at [290, 137] on div "Submit a change request to update the resource plan to include new tools and ar…" at bounding box center [240, 137] width 205 height 21
click at [138, 125] on input "b. Submit a change request to update the resource plan to include new tools and…" at bounding box center [138, 123] width 0 height 4
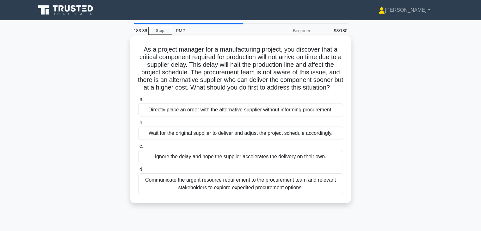
click at [280, 191] on div "Communicate the urgent resource requirement to the procurement team and relevan…" at bounding box center [240, 183] width 205 height 21
click at [138, 172] on input "d. Communicate the urgent resource requirement to the procurement team and rele…" at bounding box center [138, 170] width 0 height 4
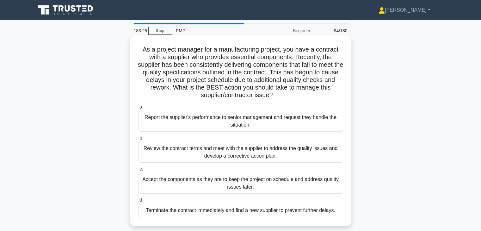
click at [320, 162] on div "Review the contract terms and meet with the supplier to address the quality iss…" at bounding box center [240, 152] width 205 height 21
click at [138, 140] on input "b. Review the contract terms and meet with the supplier to address the quality …" at bounding box center [138, 138] width 0 height 4
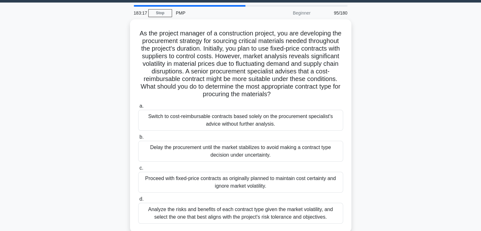
scroll to position [19, 0]
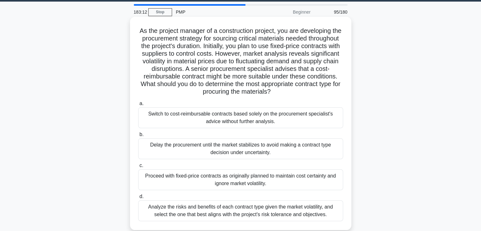
click at [276, 208] on div "Analyze the risks and benefits of each contract type given the market volatilit…" at bounding box center [240, 210] width 205 height 21
click at [138, 199] on input "d. Analyze the risks and benefits of each contract type given the market volati…" at bounding box center [138, 197] width 0 height 4
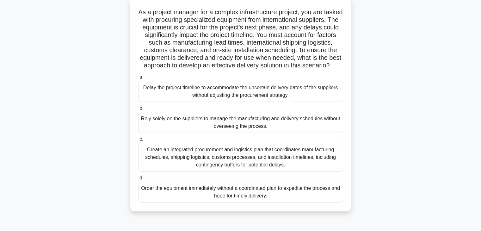
scroll to position [38, 0]
click at [279, 159] on div "Create an integrated procurement and logistics plan that coordinates manufactur…" at bounding box center [240, 157] width 205 height 28
click at [138, 141] on input "c. Create an integrated procurement and logistics plan that coordinates manufac…" at bounding box center [138, 139] width 0 height 4
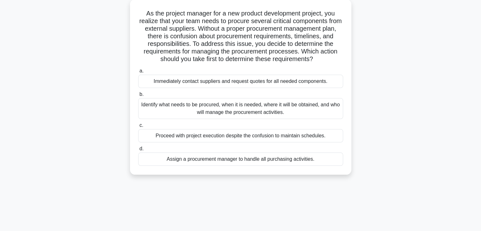
scroll to position [0, 0]
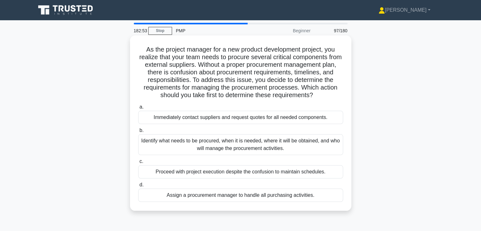
click at [287, 146] on div "Identify what needs to be procured, when it is needed, where it will be obtaine…" at bounding box center [240, 144] width 205 height 21
click at [138, 133] on input "b. Identify what needs to be procured, when it is needed, where it will be obta…" at bounding box center [138, 130] width 0 height 4
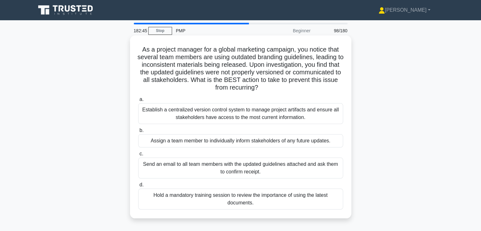
click at [287, 113] on div "Establish a centralized version control system to manage project artifacts and …" at bounding box center [240, 113] width 205 height 21
click at [138, 102] on input "a. Establish a centralized version control system to manage project artifacts a…" at bounding box center [138, 99] width 0 height 4
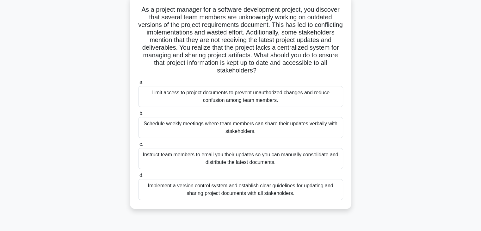
scroll to position [39, 0]
click at [271, 187] on div "Implement a version control system and establish clear guidelines for updating …" at bounding box center [240, 190] width 205 height 21
click at [138, 178] on input "d. Implement a version control system and establish clear guidelines for updati…" at bounding box center [138, 176] width 0 height 4
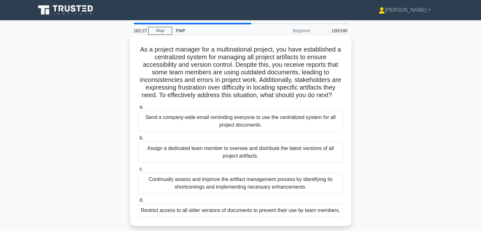
scroll to position [24, 0]
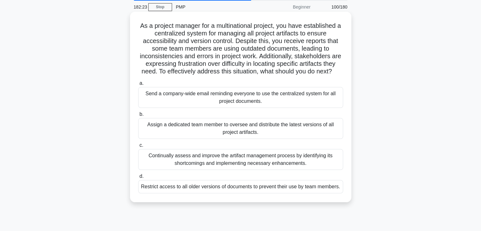
click at [269, 170] on div "Continually assess and improve the artifact management process by identifying i…" at bounding box center [240, 159] width 205 height 21
click at [138, 147] on input "c. Continually assess and improve the artifact management process by identifyin…" at bounding box center [138, 145] width 0 height 4
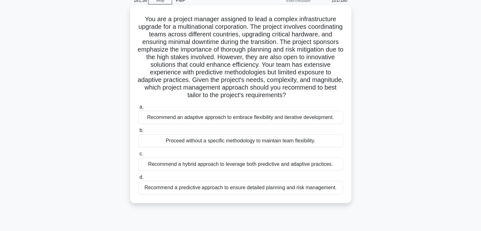
scroll to position [24, 0]
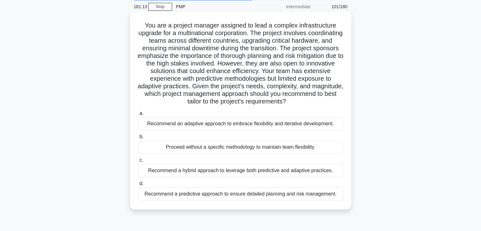
click at [314, 176] on div "Recommend a hybrid approach to leverage both predictive and adaptive practices." at bounding box center [240, 170] width 205 height 13
click at [138, 162] on input "c. Recommend a hybrid approach to leverage both predictive and adaptive practic…" at bounding box center [138, 160] width 0 height 4
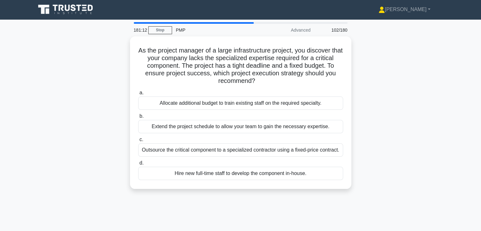
scroll to position [0, 0]
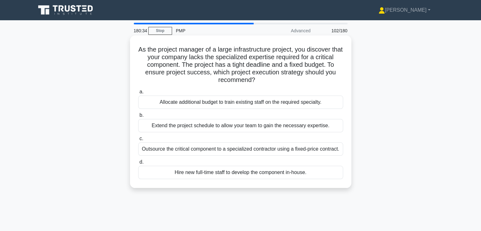
click at [291, 147] on div "Outsource the critical component to a specialized contractor using a fixed-pric…" at bounding box center [240, 148] width 205 height 13
click at [138, 141] on input "c. Outsource the critical component to a specialized contractor using a fixed-p…" at bounding box center [138, 139] width 0 height 4
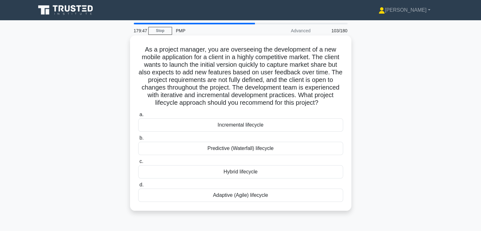
click at [294, 199] on div "Adaptive (Agile) lifecycle" at bounding box center [240, 195] width 205 height 13
click at [138, 187] on input "d. Adaptive (Agile) lifecycle" at bounding box center [138, 185] width 0 height 4
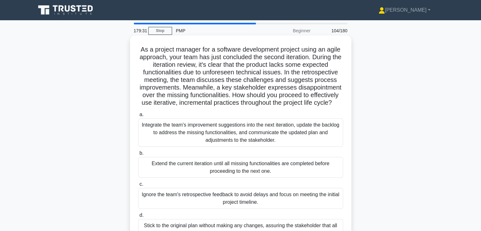
click at [293, 137] on div "Integrate the team's improvement suggestions into the next iteration, update th…" at bounding box center [240, 132] width 205 height 28
click at [138, 117] on input "a. Integrate the team's improvement suggestions into the next iteration, update…" at bounding box center [138, 115] width 0 height 4
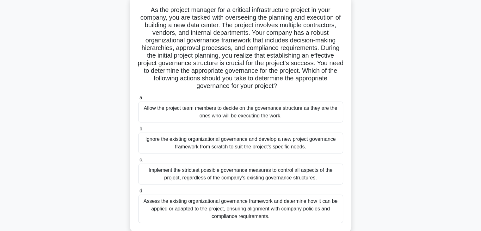
scroll to position [46, 0]
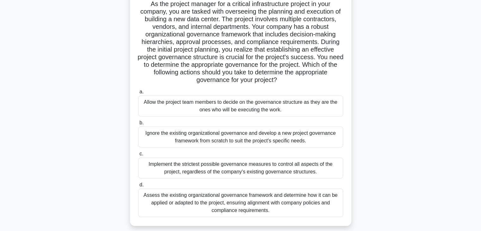
click at [271, 203] on div "Assess the existing organizational governance framework and determine how it ca…" at bounding box center [240, 203] width 205 height 28
click at [138, 187] on input "d. Assess the existing organizational governance framework and determine how it…" at bounding box center [138, 185] width 0 height 4
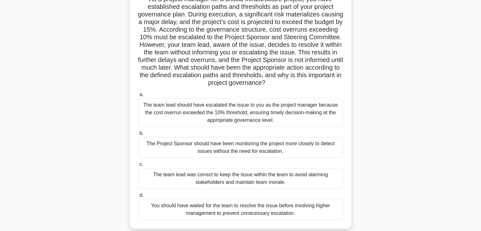
scroll to position [0, 0]
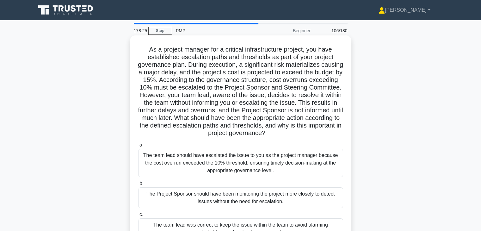
click at [280, 163] on div "The team lead should have escalated the issue to you as the project manager bec…" at bounding box center [240, 163] width 205 height 28
click at [138, 147] on input "a. The team lead should have escalated the issue to you as the project manager …" at bounding box center [138, 145] width 0 height 4
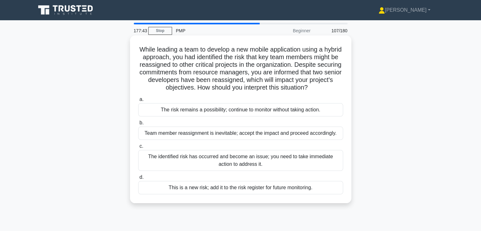
click at [307, 171] on div "The identified risk has occurred and become an issue; you need to take immediat…" at bounding box center [240, 160] width 205 height 21
click at [138, 148] on input "c. The identified risk has occurred and become an issue; you need to take immed…" at bounding box center [138, 146] width 0 height 4
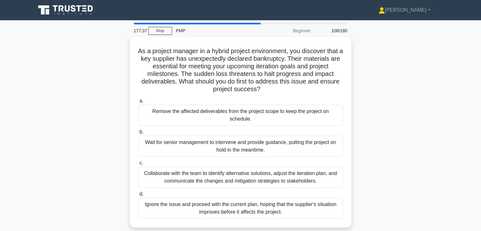
click at [307, 173] on div "Collaborate with the team to identify alternative solutions, adjust the iterati…" at bounding box center [240, 177] width 205 height 21
click at [138, 165] on input "c. Collaborate with the team to identify alternative solutions, adjust the iter…" at bounding box center [138, 163] width 0 height 4
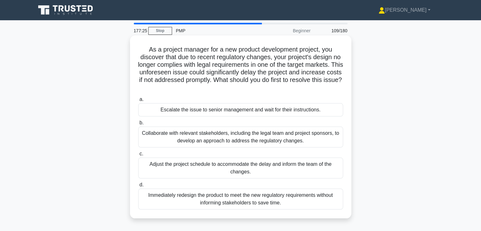
click at [306, 136] on div "Collaborate with relevant stakeholders, including the legal team and project sp…" at bounding box center [240, 137] width 205 height 21
click at [138, 125] on input "b. Collaborate with relevant stakeholders, including the legal team and project…" at bounding box center [138, 123] width 0 height 4
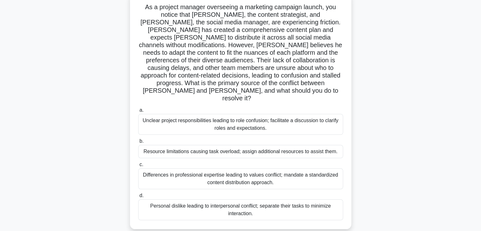
scroll to position [44, 0]
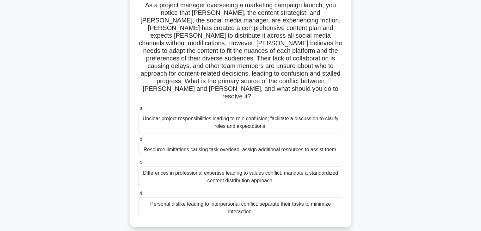
click at [321, 115] on div "Unclear project responsibilities leading to role confusion; facilitate a discus…" at bounding box center [240, 122] width 205 height 21
click at [138, 110] on input "a. Unclear project responsibilities leading to role confusion; facilitate a dis…" at bounding box center [138, 108] width 0 height 4
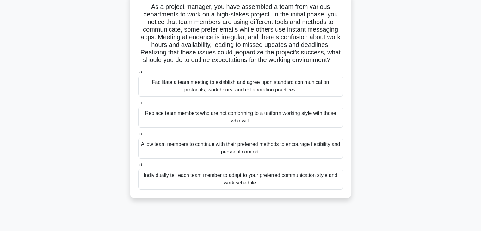
scroll to position [0, 0]
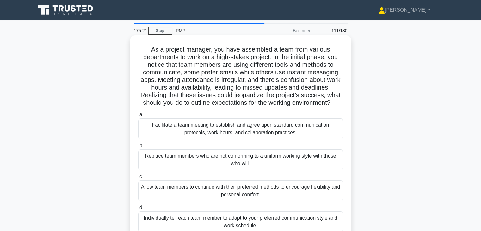
click at [330, 133] on div "Facilitate a team meeting to establish and agree upon standard communication pr…" at bounding box center [240, 128] width 205 height 21
click at [138, 117] on input "a. Facilitate a team meeting to establish and agree upon standard communication…" at bounding box center [138, 115] width 0 height 4
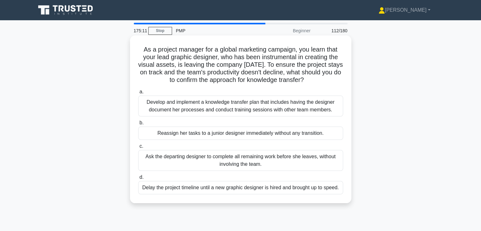
click at [293, 108] on div "Develop and implement a knowledge transfer plan that includes having the design…" at bounding box center [240, 106] width 205 height 21
click at [138, 94] on input "a. Develop and implement a knowledge transfer plan that includes having the des…" at bounding box center [138, 92] width 0 height 4
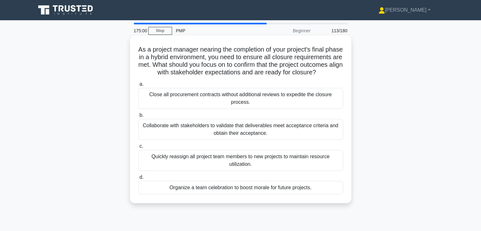
click at [285, 138] on div "Collaborate with stakeholders to validate that deliverables meet acceptance cri…" at bounding box center [240, 129] width 205 height 21
click at [138, 117] on input "b. Collaborate with stakeholders to validate that deliverables meet acceptance …" at bounding box center [138, 115] width 0 height 4
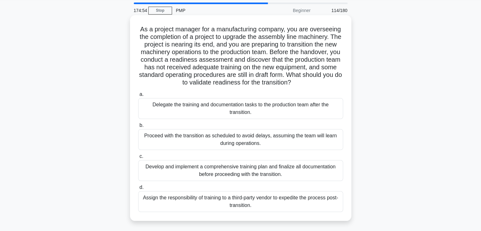
scroll to position [23, 0]
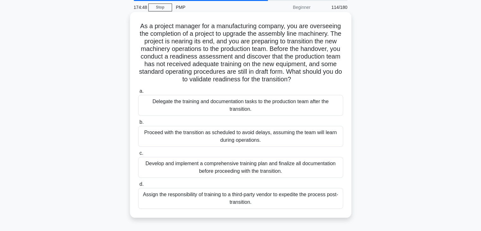
click at [283, 171] on div "Develop and implement a comprehensive training plan and finalize all documentat…" at bounding box center [240, 167] width 205 height 21
click at [138, 155] on input "c. Develop and implement a comprehensive training plan and finalize all documen…" at bounding box center [138, 153] width 0 height 4
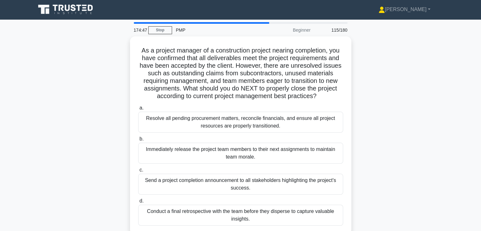
scroll to position [0, 0]
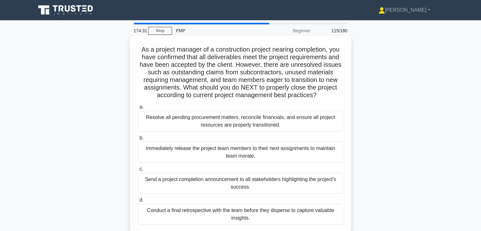
click at [309, 120] on div "Resolve all pending procurement matters, reconcile financials, and ensure all p…" at bounding box center [240, 121] width 205 height 21
click at [138, 109] on input "a. Resolve all pending procurement matters, reconcile financials, and ensure al…" at bounding box center [138, 107] width 0 height 4
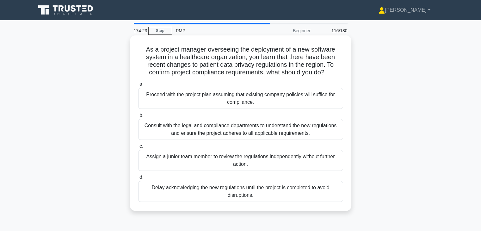
click at [305, 132] on div "Consult with the legal and compliance departments to understand the new regulat…" at bounding box center [240, 129] width 205 height 21
click at [138, 117] on input "b. Consult with the legal and compliance departments to understand the new regu…" at bounding box center [138, 115] width 0 height 4
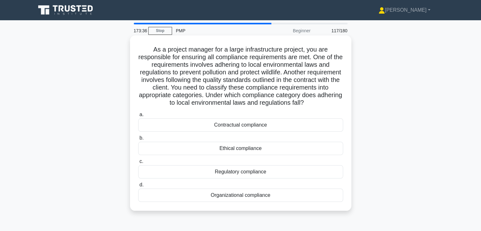
click at [256, 178] on div "Regulatory compliance" at bounding box center [240, 171] width 205 height 13
click at [138, 164] on input "c. Regulatory compliance" at bounding box center [138, 161] width 0 height 4
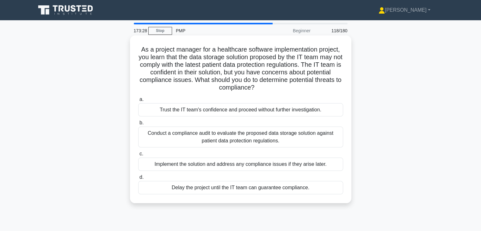
click at [311, 143] on div "Conduct a compliance audit to evaluate the proposed data storage solution again…" at bounding box center [240, 137] width 205 height 21
click at [138, 125] on input "b. Conduct a compliance audit to evaluate the proposed data storage solution ag…" at bounding box center [138, 123] width 0 height 4
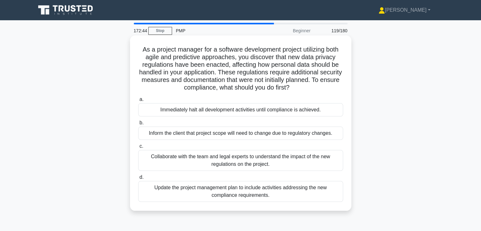
click at [301, 161] on div "Collaborate with the team and legal experts to understand the impact of the new…" at bounding box center [240, 160] width 205 height 21
click at [138, 148] on input "c. Collaborate with the team and legal experts to understand the impact of the …" at bounding box center [138, 146] width 0 height 4
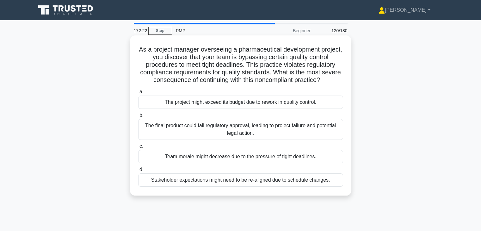
click at [294, 132] on div "The final product could fail regulatory approval, leading to project failure an…" at bounding box center [240, 129] width 205 height 21
click at [138, 117] on input "b. The final product could fail regulatory approval, leading to project failure…" at bounding box center [138, 115] width 0 height 4
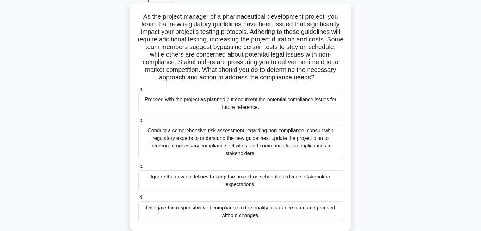
scroll to position [34, 0]
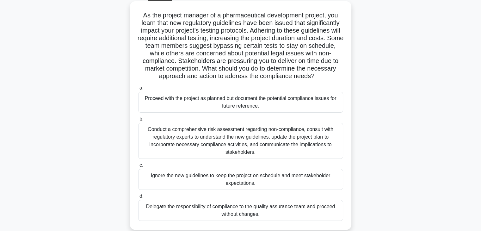
click at [291, 137] on div "Conduct a comprehensive risk assessment regarding non-compliance, consult with …" at bounding box center [240, 141] width 205 height 36
click at [138, 121] on input "b. Conduct a comprehensive risk assessment regarding non-compliance, consult wi…" at bounding box center [138, 119] width 0 height 4
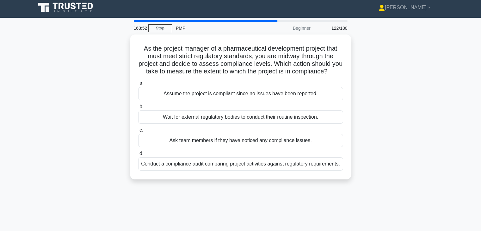
scroll to position [0, 0]
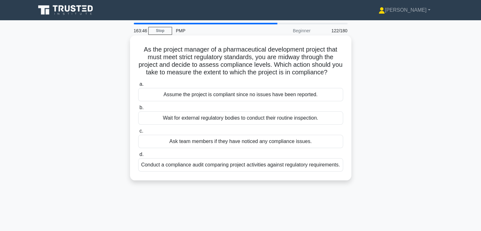
click at [310, 171] on div "Conduct a compliance audit comparing project activities against regulatory requ…" at bounding box center [240, 164] width 205 height 13
click at [138, 157] on input "d. Conduct a compliance audit comparing project activities against regulatory r…" at bounding box center [138, 154] width 0 height 4
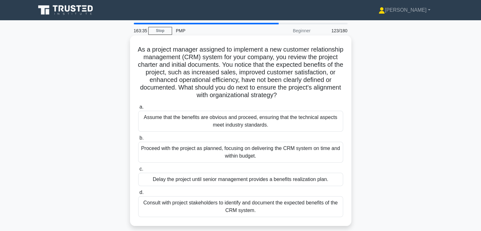
click at [318, 211] on div "Consult with project stakeholders to identify and document the expected benefit…" at bounding box center [240, 206] width 205 height 21
click at [138, 195] on input "d. Consult with project stakeholders to identify and document the expected bene…" at bounding box center [138, 192] width 0 height 4
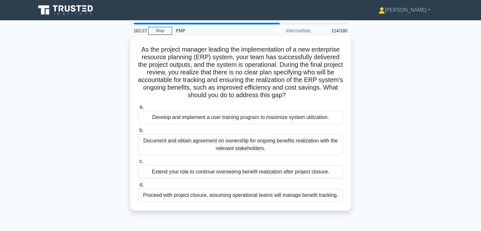
click at [321, 146] on div "Document and obtain agreement on ownership for ongoing benefits realization wit…" at bounding box center [240, 144] width 205 height 21
click at [138, 133] on input "b. Document and obtain agreement on ownership for ongoing benefits realization …" at bounding box center [138, 130] width 0 height 4
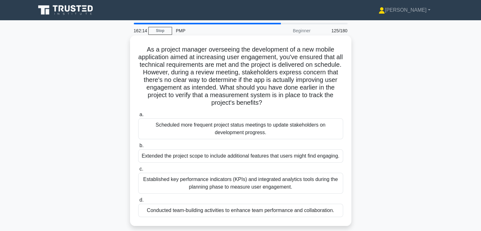
click at [309, 183] on div "Established key performance indicators (KPIs) and integrated analytics tools du…" at bounding box center [240, 183] width 205 height 21
click at [138, 171] on input "c. Established key performance indicators (KPIs) and integrated analytics tools…" at bounding box center [138, 169] width 0 height 4
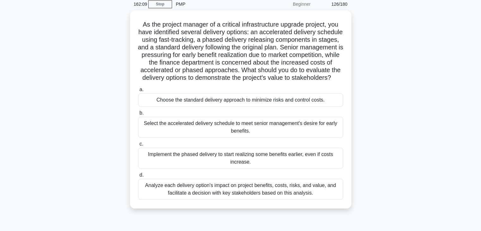
scroll to position [27, 0]
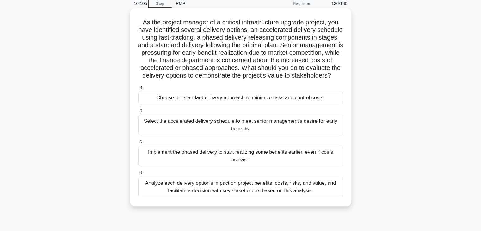
click at [307, 194] on div "Analyze each delivery option's impact on project benefits, costs, risks, and va…" at bounding box center [240, 187] width 205 height 21
click at [138, 175] on input "d. Analyze each delivery option's impact on project benefits, costs, risks, and…" at bounding box center [138, 173] width 0 height 4
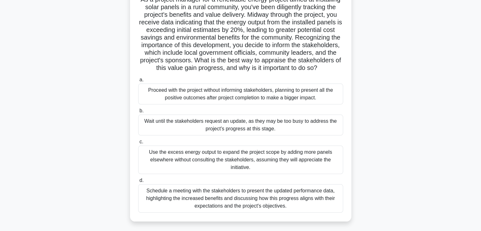
scroll to position [52, 0]
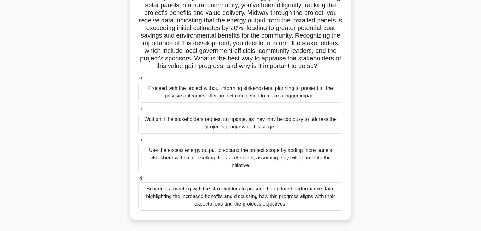
click at [306, 196] on div "Schedule a meeting with the stakeholders to present the updated performance dat…" at bounding box center [240, 196] width 205 height 28
click at [138, 181] on input "d. Schedule a meeting with the stakeholders to present the updated performance …" at bounding box center [138, 179] width 0 height 4
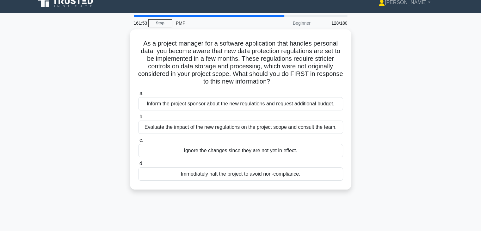
scroll to position [0, 0]
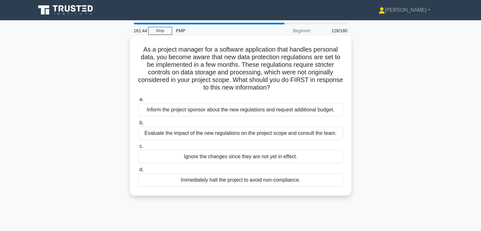
click at [325, 137] on div "Evaluate the impact of the new regulations on the project scope and consult the…" at bounding box center [240, 133] width 205 height 13
click at [138, 125] on input "b. Evaluate the impact of the new regulations on the project scope and consult …" at bounding box center [138, 123] width 0 height 4
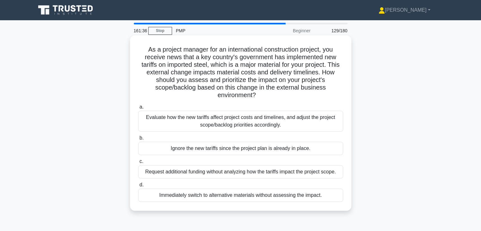
click at [323, 125] on div "Evaluate how the new tariffs affect project costs and timelines, and adjust the…" at bounding box center [240, 121] width 205 height 21
click at [138, 109] on input "a. Evaluate how the new tariffs affect project costs and timelines, and adjust …" at bounding box center [138, 107] width 0 height 4
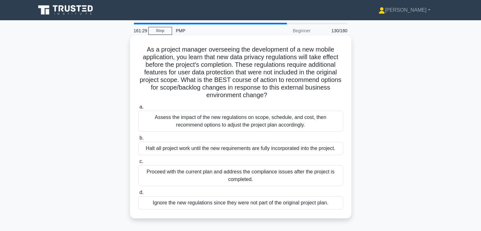
click at [328, 126] on div "Assess the impact of the new regulations on scope, schedule, and cost, then rec…" at bounding box center [240, 121] width 205 height 21
click at [138, 109] on input "a. Assess the impact of the new regulations on scope, schedule, and cost, then …" at bounding box center [138, 107] width 0 height 4
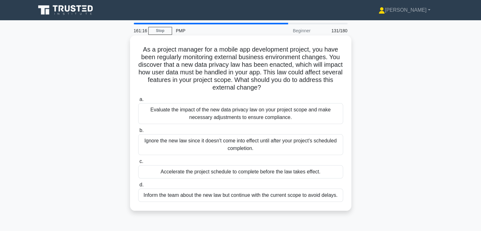
click at [304, 115] on div "Evaluate the impact of the new data privacy law on your project scope and make …" at bounding box center [240, 113] width 205 height 21
click at [138, 102] on input "a. Evaluate the impact of the new data privacy law on your project scope and ma…" at bounding box center [138, 99] width 0 height 4
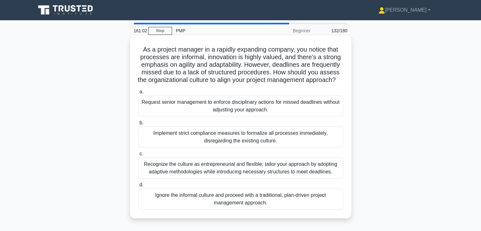
click at [308, 176] on div "Recognize the culture as entrepreneurial and flexible; tailor your approach by …" at bounding box center [240, 168] width 205 height 21
click at [138, 156] on input "c. Recognize the culture as entrepreneurial and flexible; tailor your approach …" at bounding box center [138, 154] width 0 height 4
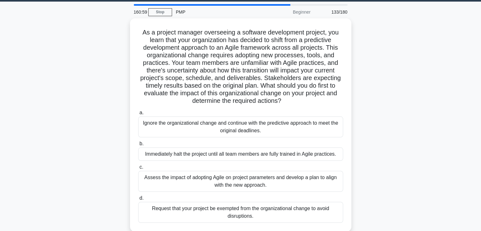
scroll to position [25, 0]
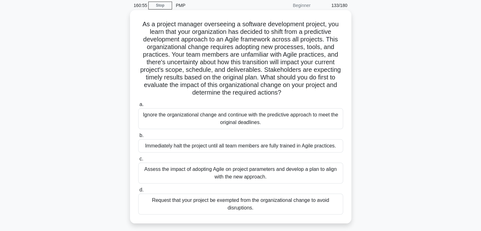
click at [281, 175] on div "Assess the impact of adopting Agile on project parameters and develop a plan to…" at bounding box center [240, 173] width 205 height 21
click at [138, 161] on input "c. Assess the impact of adopting Agile on project parameters and develop a plan…" at bounding box center [138, 159] width 0 height 4
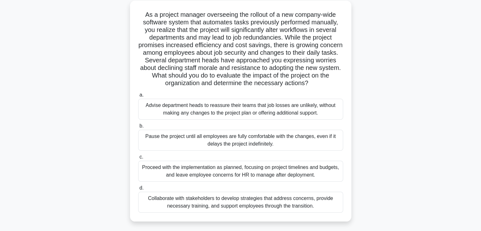
scroll to position [37, 0]
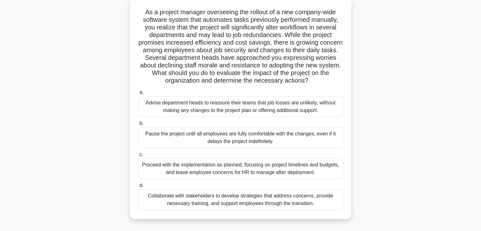
click at [302, 201] on div "Collaborate with stakeholders to develop strategies that address concerns, prov…" at bounding box center [240, 199] width 205 height 21
click at [138, 188] on input "d. Collaborate with stakeholders to develop strategies that address concerns, p…" at bounding box center [138, 185] width 0 height 4
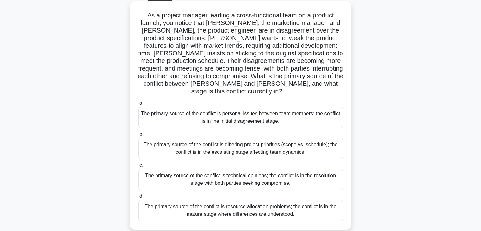
scroll to position [1, 0]
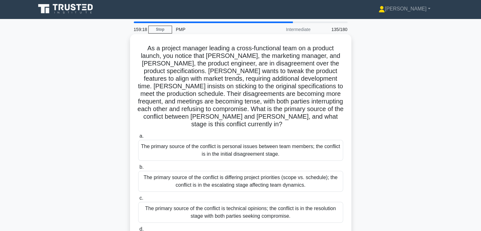
click at [317, 178] on div "The primary source of the conflict is differing project priorities (scope vs. s…" at bounding box center [240, 181] width 205 height 21
click at [138, 169] on input "b. The primary source of the conflict is differing project priorities (scope vs…" at bounding box center [138, 167] width 0 height 4
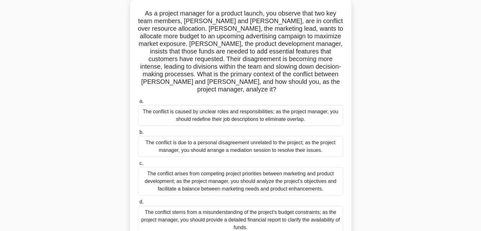
scroll to position [39, 0]
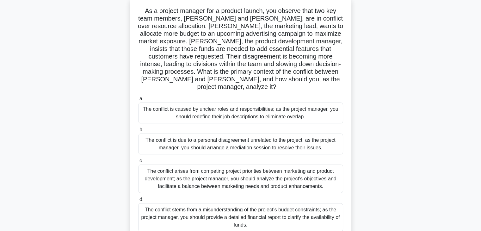
click at [333, 210] on div "The conflict stems from a misunderstanding of the project's budget constraints;…" at bounding box center [240, 217] width 205 height 28
click at [138, 201] on input "d. The conflict stems from a misunderstanding of the project's budget constrain…" at bounding box center [138, 199] width 0 height 4
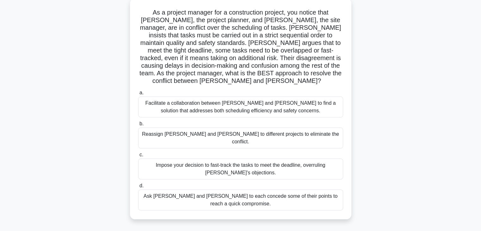
scroll to position [0, 0]
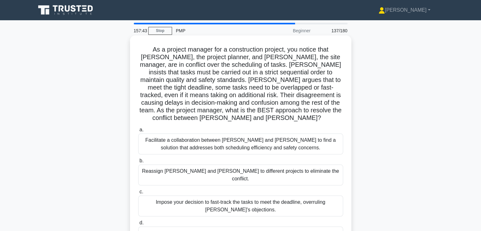
click at [331, 133] on div "Facilitate a collaboration between Karen and Dave to find a solution that addre…" at bounding box center [240, 143] width 205 height 21
click at [138, 132] on input "a. Facilitate a collaboration between Karen and Dave to find a solution that ad…" at bounding box center [138, 130] width 0 height 4
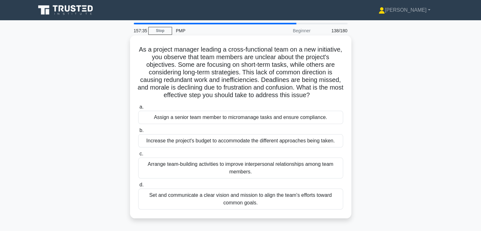
click at [313, 172] on div "Arrange team-building activities to improve interpersonal relationships among t…" at bounding box center [240, 168] width 205 height 21
click at [138, 156] on input "c. Arrange team-building activities to improve interpersonal relationships amon…" at bounding box center [138, 154] width 0 height 4
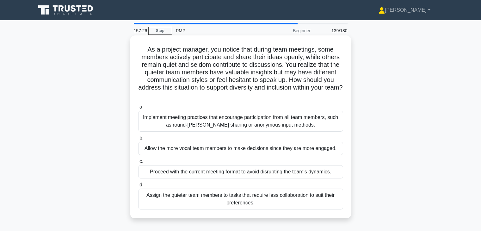
click at [312, 124] on div "Implement meeting practices that encourage participation from all team members,…" at bounding box center [240, 121] width 205 height 21
click at [138, 109] on input "a. Implement meeting practices that encourage participation from all team membe…" at bounding box center [138, 107] width 0 height 4
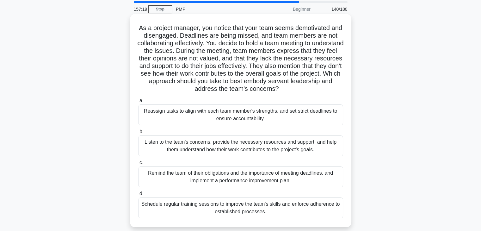
scroll to position [21, 0]
click at [339, 149] on div "Listen to the team's concerns, provide the necessary resources and support, and…" at bounding box center [240, 146] width 205 height 21
click at [138, 134] on input "b. Listen to the team's concerns, provide the necessary resources and support, …" at bounding box center [138, 132] width 0 height 4
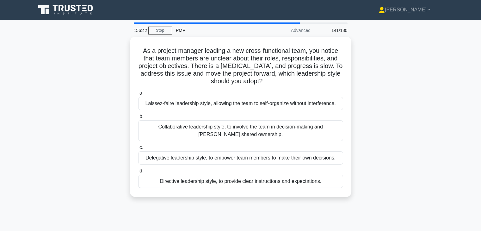
scroll to position [0, 0]
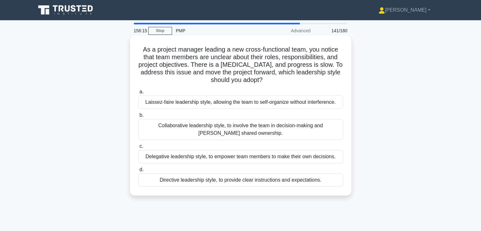
click at [301, 183] on div "Directive leadership style, to provide clear instructions and expectations." at bounding box center [240, 179] width 205 height 13
click at [138, 172] on input "d. Directive leadership style, to provide clear instructions and expectations." at bounding box center [138, 170] width 0 height 4
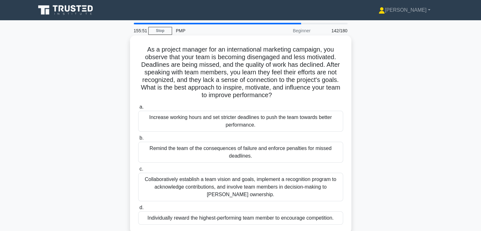
click at [308, 194] on div "Collaboratively establish a team vision and goals, implement a recognition prog…" at bounding box center [240, 187] width 205 height 28
click at [138, 171] on input "c. Collaboratively establish a team vision and goals, implement a recognition p…" at bounding box center [138, 169] width 0 height 4
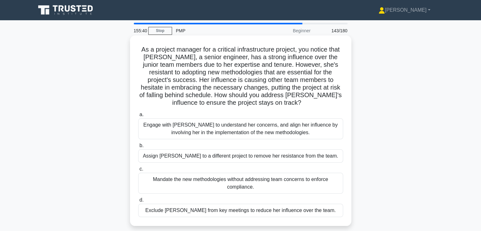
click at [306, 129] on div "Engage with Emily to understand her concerns, and align her influence by involv…" at bounding box center [240, 128] width 205 height 21
click at [138, 117] on input "a. Engage with Emily to understand her concerns, and align her influence by inv…" at bounding box center [138, 115] width 0 height 4
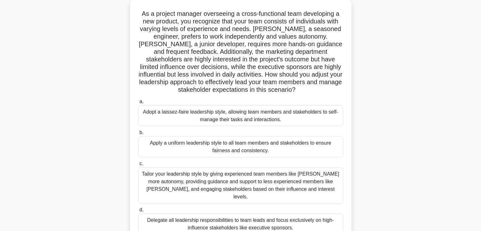
scroll to position [38, 0]
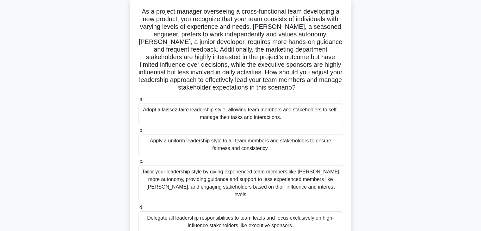
click at [291, 180] on div "Tailor your leadership style by giving experienced team members like Emma more …" at bounding box center [240, 183] width 205 height 36
click at [138, 164] on input "c. Tailor your leadership style by giving experienced team members like Emma mo…" at bounding box center [138, 161] width 0 height 4
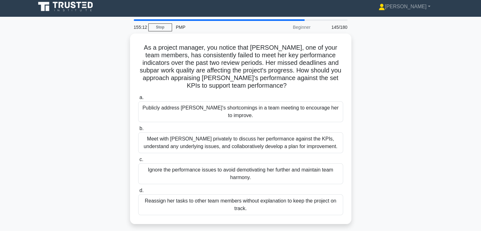
scroll to position [0, 0]
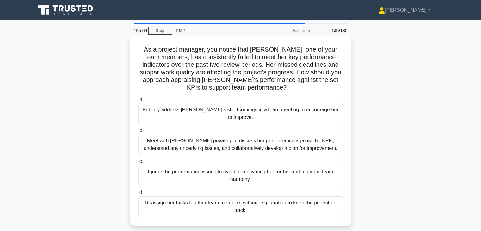
click at [299, 135] on div "Meet with Karen privately to discuss her performance against the KPIs, understa…" at bounding box center [240, 144] width 205 height 21
click at [138, 133] on input "b. Meet with Karen privately to discuss her performance against the KPIs, under…" at bounding box center [138, 130] width 0 height 4
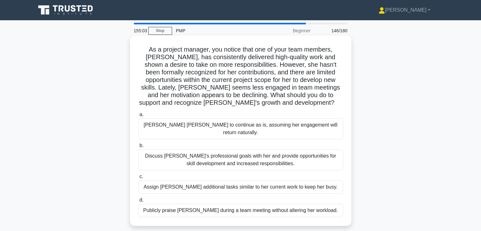
click at [295, 150] on div "Discuss Emily's professional goals with her and provide opportunities for skill…" at bounding box center [240, 159] width 205 height 21
click at [138, 148] on input "b. Discuss Emily's professional goals with her and provide opportunities for sk…" at bounding box center [138, 146] width 0 height 4
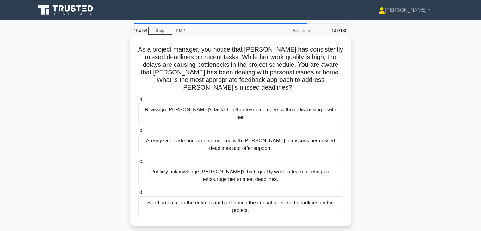
click at [297, 134] on div "Arrange a private one-on-one meeting with Emily to discuss her missed deadlines…" at bounding box center [240, 144] width 205 height 21
click at [138, 131] on input "b. Arrange a private one-on-one meeting with Emily to discuss her missed deadli…" at bounding box center [138, 130] width 0 height 4
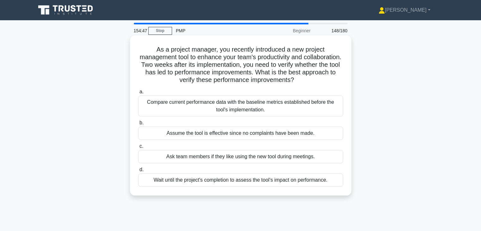
click at [304, 105] on div "Compare current performance data with the baseline metrics established before t…" at bounding box center [240, 106] width 205 height 21
click at [138, 94] on input "a. Compare current performance data with the baseline metrics established befor…" at bounding box center [138, 92] width 0 height 4
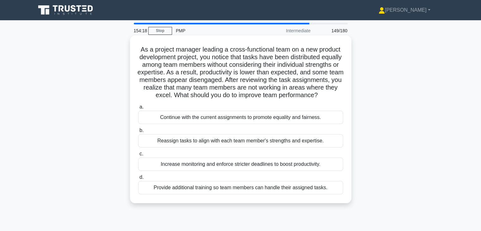
click at [281, 147] on div "Reassign tasks to align with each team member's strengths and expertise." at bounding box center [240, 140] width 205 height 13
click at [138, 133] on input "b. Reassign tasks to align with each team member's strengths and expertise." at bounding box center [138, 130] width 0 height 4
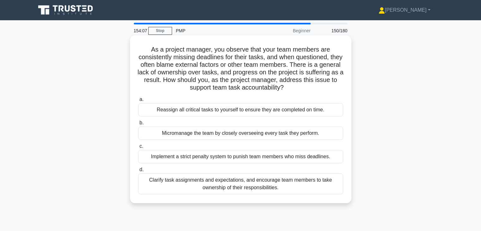
click at [276, 180] on div "Clarify task assignments and expectations, and encourage team members to take o…" at bounding box center [240, 183] width 205 height 21
click at [138, 172] on input "d. Clarify task assignments and expectations, and encourage team members to tak…" at bounding box center [138, 170] width 0 height 4
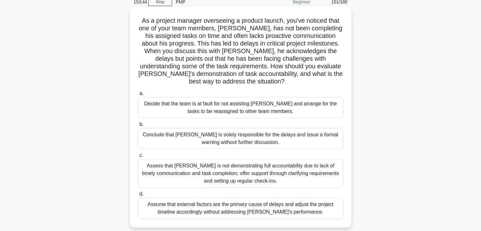
scroll to position [24, 0]
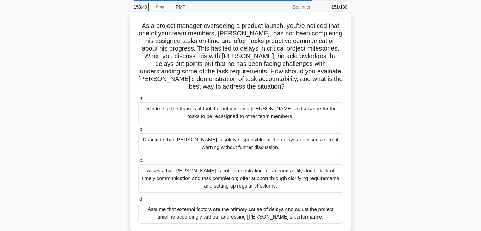
click at [319, 180] on div "Assess that Alex is not demonstrating full accountability due to lack of timely…" at bounding box center [240, 178] width 205 height 28
click at [138, 163] on input "c. Assess that Alex is not demonstrating full accountability due to lack of tim…" at bounding box center [138, 160] width 0 height 4
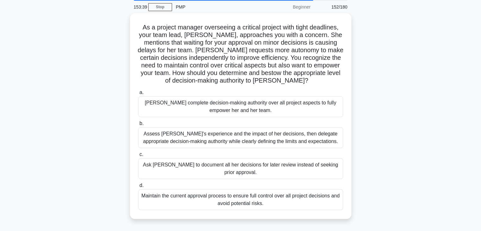
scroll to position [0, 0]
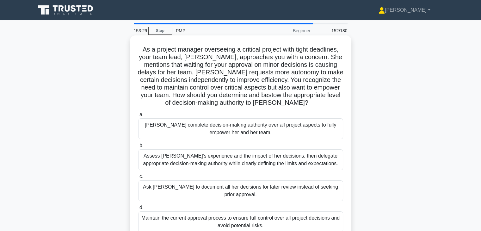
click at [320, 162] on div "Assess Emily's experience and the impact of her decisions, then delegate approp…" at bounding box center [240, 159] width 205 height 21
click at [138, 148] on input "b. Assess Emily's experience and the impact of her decisions, then delegate app…" at bounding box center [138, 146] width 0 height 4
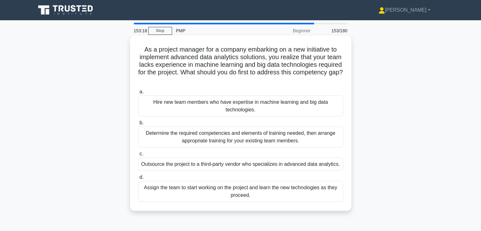
click at [320, 140] on div "Determine the required competencies and elements of training needed, then arran…" at bounding box center [240, 137] width 205 height 21
click at [138, 125] on input "b. Determine the required competencies and elements of training needed, then ar…" at bounding box center [138, 123] width 0 height 4
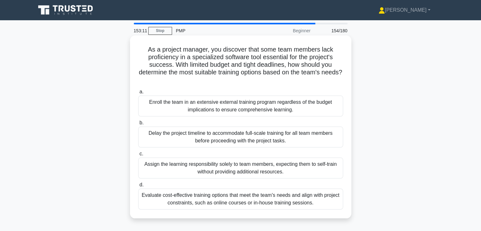
click at [300, 196] on div "Evaluate cost-effective training options that meet the team's needs and align w…" at bounding box center [240, 199] width 205 height 21
click at [138, 187] on input "d. Evaluate cost-effective training options that meet the team's needs and alig…" at bounding box center [138, 185] width 0 height 4
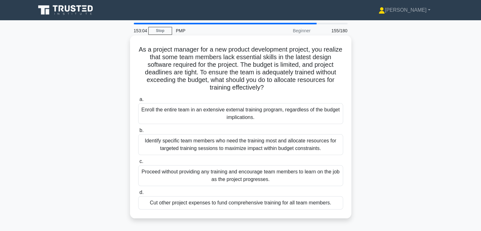
click at [309, 151] on div "Identify specific team members who need the training most and allocate resource…" at bounding box center [240, 144] width 205 height 21
click at [138, 133] on input "b. Identify specific team members who need the training most and allocate resou…" at bounding box center [138, 130] width 0 height 4
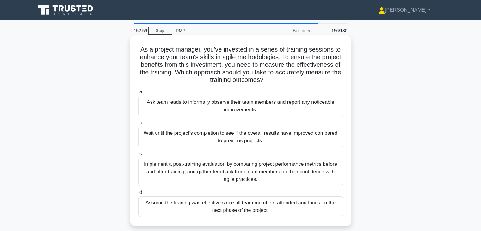
click at [305, 171] on div "Implement a post-training evaluation by comparing project performance metrics b…" at bounding box center [240, 172] width 205 height 28
click at [138, 156] on input "c. Implement a post-training evaluation by comparing project performance metric…" at bounding box center [138, 154] width 0 height 4
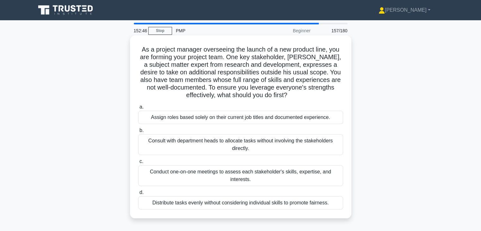
click at [313, 177] on div "Conduct one-on-one meetings to assess each stakeholder's skills, expertise, and…" at bounding box center [240, 175] width 205 height 21
click at [138, 164] on input "c. Conduct one-on-one meetings to assess each stakeholder's skills, expertise, …" at bounding box center [138, 161] width 0 height 4
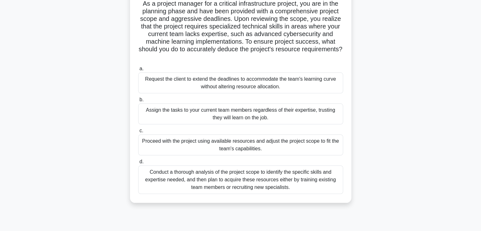
scroll to position [49, 0]
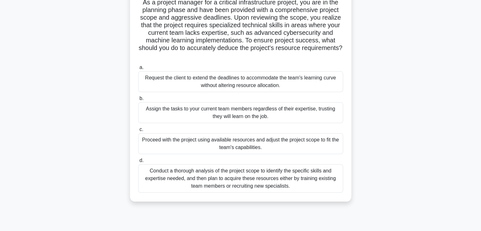
click at [313, 177] on div "Conduct a thorough analysis of the project scope to identify the specific skill…" at bounding box center [240, 178] width 205 height 28
click at [138, 163] on input "d. Conduct a thorough analysis of the project scope to identify the specific sk…" at bounding box center [138, 160] width 0 height 4
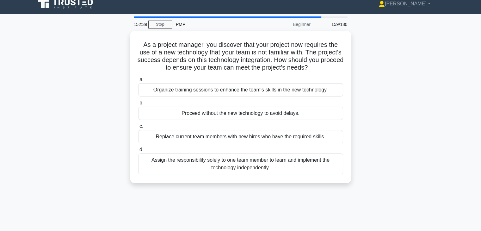
scroll to position [0, 0]
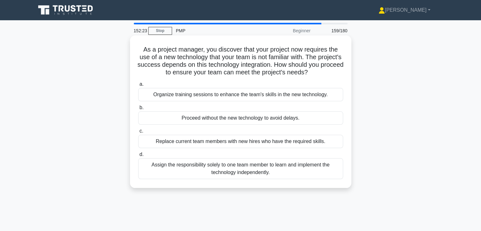
click at [326, 101] on div "Organize training sessions to enhance the team's skills in the new technology." at bounding box center [240, 94] width 205 height 13
click at [138, 86] on input "a. Organize training sessions to enhance the team's skills in the new technolog…" at bounding box center [138, 84] width 0 height 4
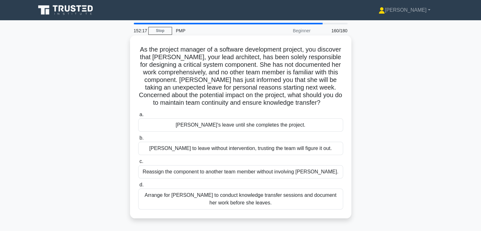
click at [294, 200] on div "Arrange for Maria to conduct knowledge transfer sessions and document her work …" at bounding box center [240, 199] width 205 height 21
click at [138, 187] on input "d. Arrange for Maria to conduct knowledge transfer sessions and document her wo…" at bounding box center [138, 185] width 0 height 4
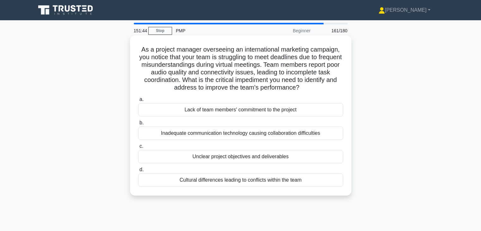
click at [300, 137] on div "Inadequate communication technology causing collaboration difficulties" at bounding box center [240, 133] width 205 height 13
click at [138, 125] on input "b. Inadequate communication technology causing collaboration difficulties" at bounding box center [138, 123] width 0 height 4
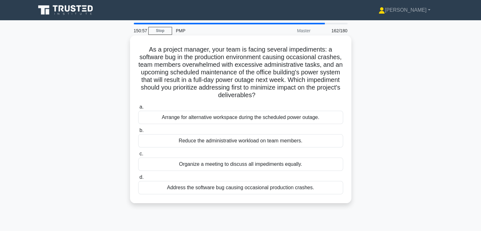
click at [294, 144] on div "Reduce the administrative workload on team members." at bounding box center [240, 140] width 205 height 13
click at [138, 133] on input "b. Reduce the administrative workload on team members." at bounding box center [138, 130] width 0 height 4
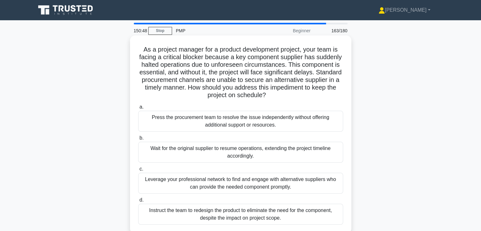
click at [281, 185] on div "Leverage your professional network to find and engage with alternative supplier…" at bounding box center [240, 183] width 205 height 21
click at [138, 171] on input "c. Leverage your professional network to find and engage with alternative suppl…" at bounding box center [138, 169] width 0 height 4
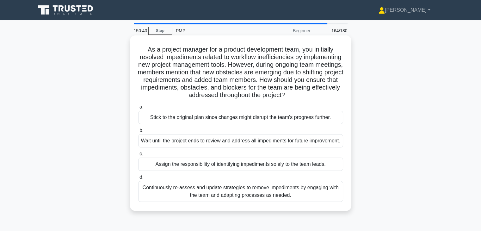
click at [276, 202] on div "Continuously re-assess and update strategies to remove impediments by engaging …" at bounding box center [240, 191] width 205 height 21
click at [138, 179] on input "d. Continuously re-assess and update strategies to remove impediments by engagi…" at bounding box center [138, 177] width 0 height 4
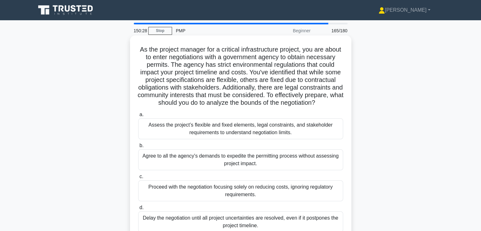
click at [285, 138] on div "Assess the project’s flexible and fixed elements, legal constraints, and stakeh…" at bounding box center [240, 128] width 205 height 21
click at [138, 117] on input "a. Assess the project’s flexible and fixed elements, legal constraints, and sta…" at bounding box center [138, 115] width 0 height 4
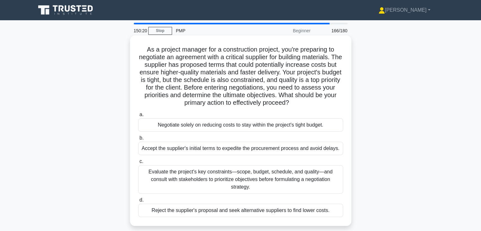
click at [276, 173] on div "Evaluate the project's key constraints—scope, budget, schedule, and quality—and…" at bounding box center [240, 179] width 205 height 28
click at [138, 164] on input "c. Evaluate the project's key constraints—scope, budget, schedule, and quality—…" at bounding box center [138, 161] width 0 height 4
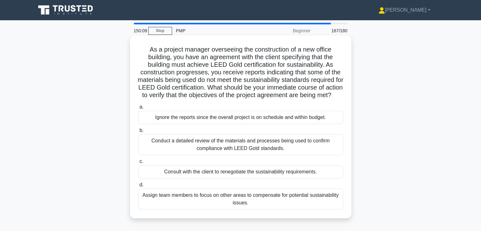
click at [295, 153] on div "Conduct a detailed review of the materials and processes being used to confirm …" at bounding box center [240, 144] width 205 height 21
click at [138, 133] on input "b. Conduct a detailed review of the materials and processes being used to confi…" at bounding box center [138, 130] width 0 height 4
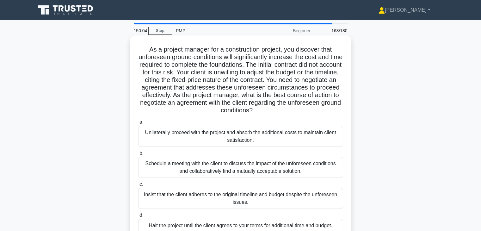
click at [288, 167] on div "Schedule a meeting with the client to discuss the impact of the unforeseen cond…" at bounding box center [240, 167] width 205 height 21
click at [138, 155] on input "b. Schedule a meeting with the client to discuss the impact of the unforeseen c…" at bounding box center [138, 153] width 0 height 4
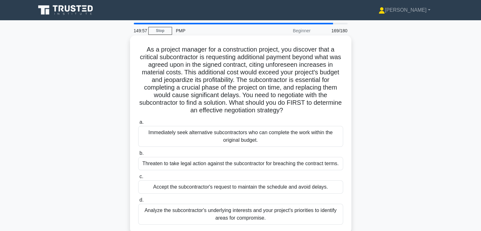
click at [275, 209] on div "Analyze the subcontractor's underlying interests and your project's priorities …" at bounding box center [240, 214] width 205 height 21
click at [138, 202] on input "d. Analyze the subcontractor's underlying interests and your project's prioriti…" at bounding box center [138, 200] width 0 height 4
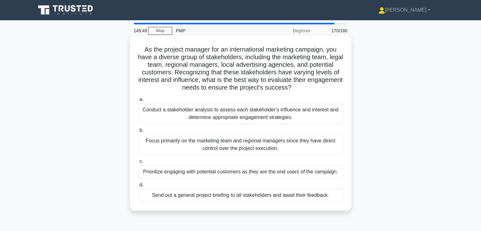
click at [299, 121] on div "Conduct a stakeholder analysis to assess each stakeholder's influence and inter…" at bounding box center [240, 113] width 205 height 21
click at [138, 102] on input "a. Conduct a stakeholder analysis to assess each stakeholder's influence and in…" at bounding box center [138, 99] width 0 height 4
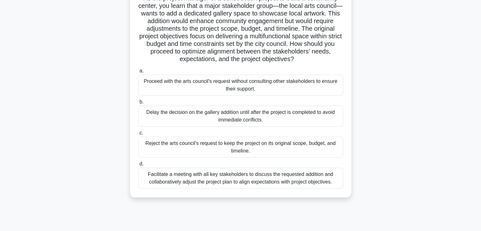
scroll to position [53, 0]
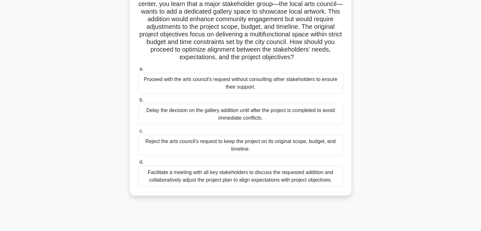
click at [284, 180] on div "Facilitate a meeting with all key stakeholders to discuss the requested additio…" at bounding box center [240, 176] width 205 height 21
click at [138, 164] on input "d. Facilitate a meeting with all key stakeholders to discuss the requested addi…" at bounding box center [138, 162] width 0 height 4
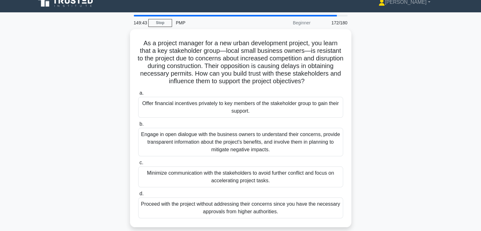
scroll to position [0, 0]
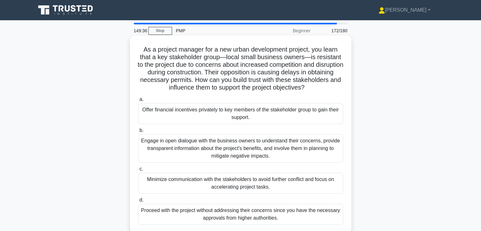
click at [305, 157] on div "Engage in open dialogue with the business owners to understand their concerns, …" at bounding box center [240, 148] width 205 height 28
click at [138, 133] on input "b. Engage in open dialogue with the business owners to understand their concern…" at bounding box center [138, 130] width 0 height 4
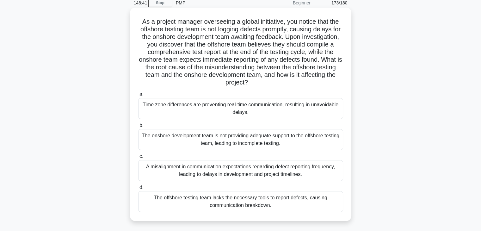
scroll to position [29, 0]
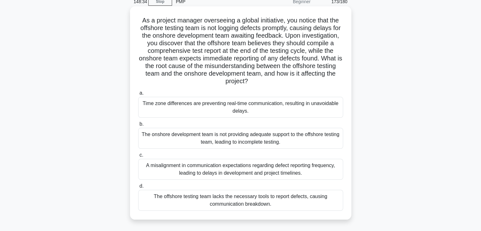
click at [291, 176] on div "A misalignment in communication expectations regarding defect reporting frequen…" at bounding box center [240, 169] width 205 height 21
click at [138, 157] on input "c. A misalignment in communication expectations regarding defect reporting freq…" at bounding box center [138, 155] width 0 height 4
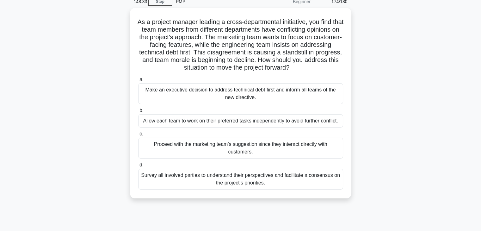
scroll to position [0, 0]
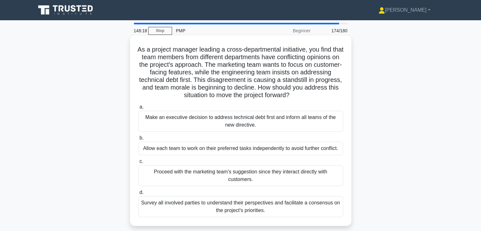
click at [275, 208] on div "Survey all involved parties to understand their perspectives and facilitate a c…" at bounding box center [240, 206] width 205 height 21
click at [138, 195] on input "d. Survey all involved parties to understand their perspectives and facilitate …" at bounding box center [138, 192] width 0 height 4
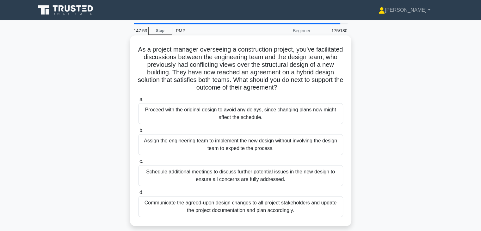
click at [282, 203] on div "Communicate the agreed-upon design changes to all project stakeholders and upda…" at bounding box center [240, 206] width 205 height 21
click at [138, 195] on input "d. Communicate the agreed-upon design changes to all project stakeholders and u…" at bounding box center [138, 192] width 0 height 4
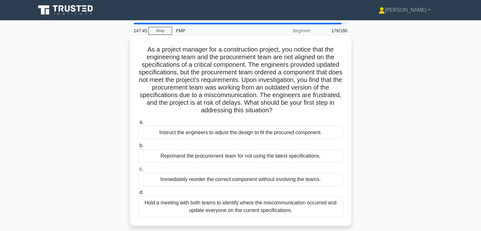
click at [291, 205] on div "Hold a meeting with both teams to identify where the miscommunication occurred …" at bounding box center [240, 206] width 205 height 21
click at [138, 195] on input "d. Hold a meeting with both teams to identify where the miscommunication occurr…" at bounding box center [138, 192] width 0 height 4
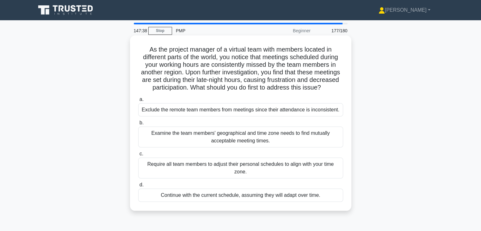
click at [304, 147] on div "Examine the team members' geographical and time zone needs to find mutually acc…" at bounding box center [240, 137] width 205 height 21
click at [138, 125] on input "b. Examine the team members' geographical and time zone needs to find mutually …" at bounding box center [138, 123] width 0 height 4
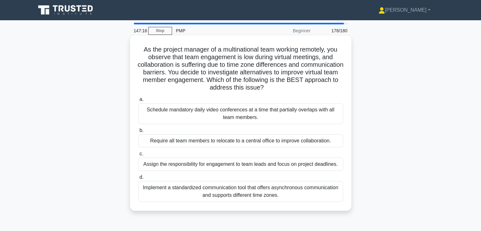
click at [291, 199] on div "Implement a standardized communication tool that offers asynchronous communicat…" at bounding box center [240, 191] width 205 height 21
click at [138, 179] on input "d. Implement a standardized communication tool that offers asynchronous communi…" at bounding box center [138, 177] width 0 height 4
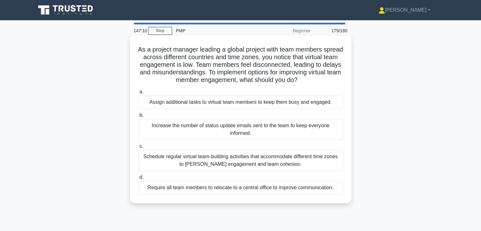
click at [284, 166] on div "Schedule regular virtual team-building activities that accommodate different ti…" at bounding box center [240, 160] width 205 height 21
click at [138, 148] on input "c. Schedule regular virtual team-building activities that accommodate different…" at bounding box center [138, 146] width 0 height 4
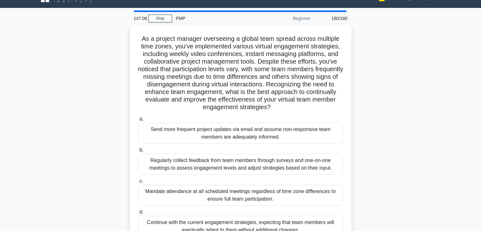
scroll to position [22, 0]
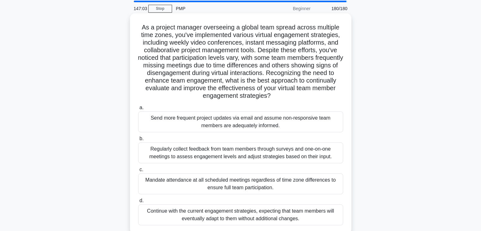
click at [289, 158] on div "Regularly collect feedback from team members through surveys and one-on-one mee…" at bounding box center [240, 152] width 205 height 21
click at [138, 141] on input "b. Regularly collect feedback from team members through surveys and one-on-one …" at bounding box center [138, 139] width 0 height 4
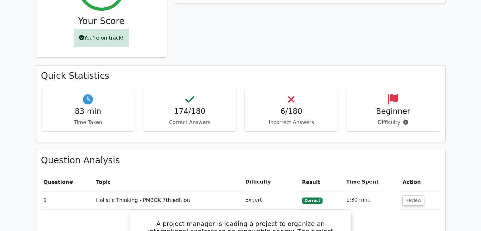
scroll to position [188, 0]
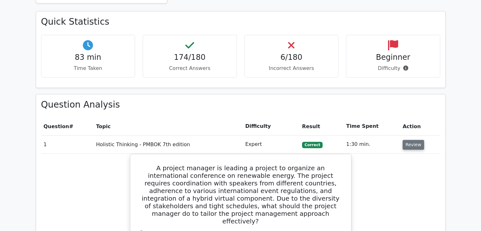
click at [405, 146] on button "Review" at bounding box center [414, 145] width 22 height 10
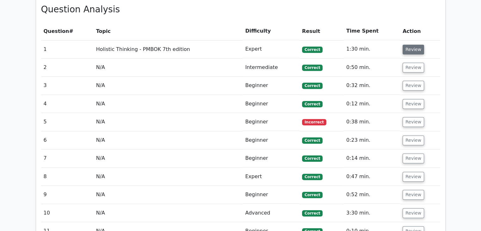
scroll to position [283, 0]
click at [408, 117] on button "Review" at bounding box center [414, 122] width 22 height 10
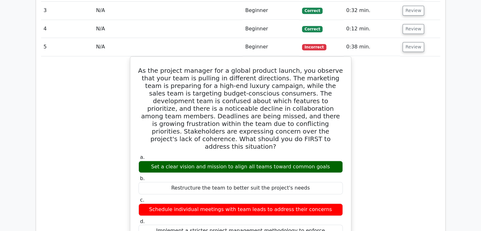
scroll to position [357, 0]
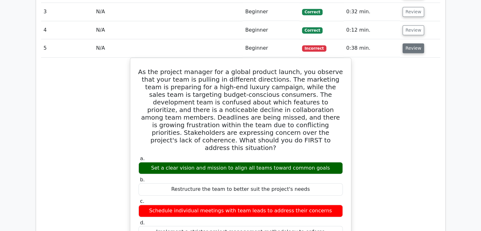
click at [411, 48] on button "Review" at bounding box center [414, 48] width 22 height 10
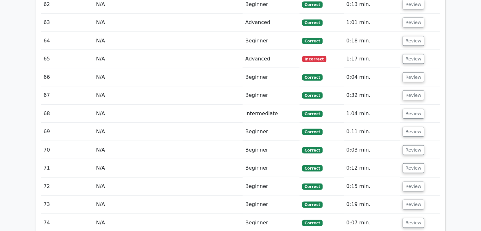
scroll to position [1438, 0]
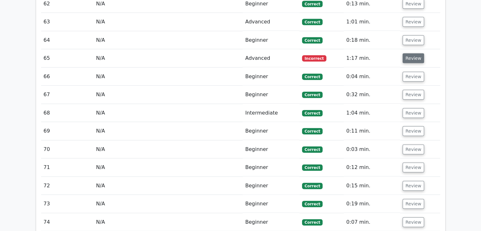
click at [408, 54] on button "Review" at bounding box center [414, 58] width 22 height 10
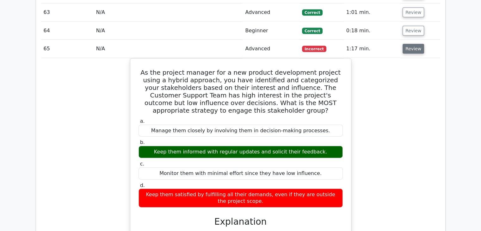
scroll to position [1446, 0]
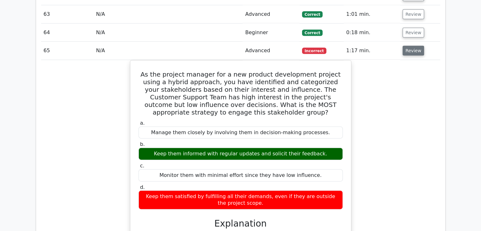
click at [406, 46] on button "Review" at bounding box center [414, 51] width 22 height 10
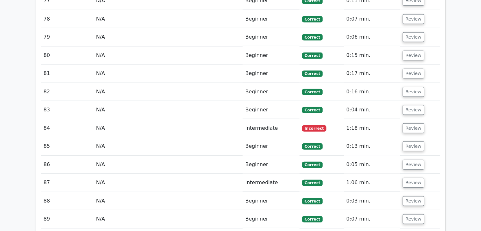
scroll to position [1716, 0]
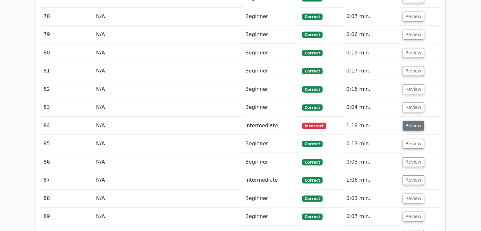
click at [406, 121] on button "Review" at bounding box center [414, 126] width 22 height 10
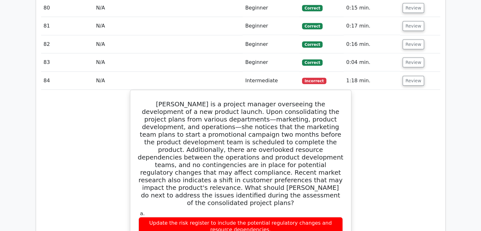
scroll to position [1761, 0]
click at [408, 76] on button "Review" at bounding box center [414, 81] width 22 height 10
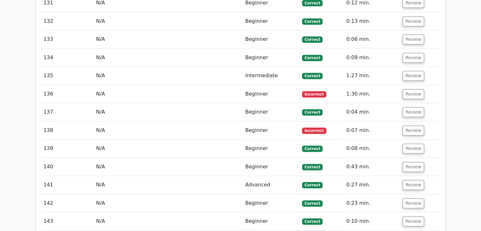
scroll to position [2694, 0]
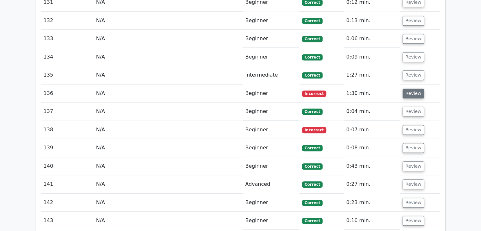
click at [410, 89] on button "Review" at bounding box center [414, 94] width 22 height 10
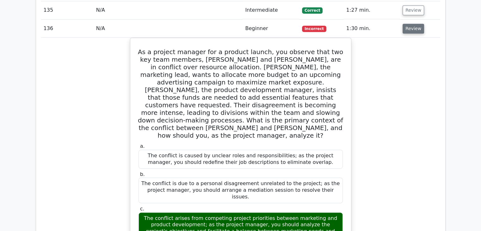
scroll to position [2759, 0]
click at [410, 24] on button "Review" at bounding box center [414, 29] width 22 height 10
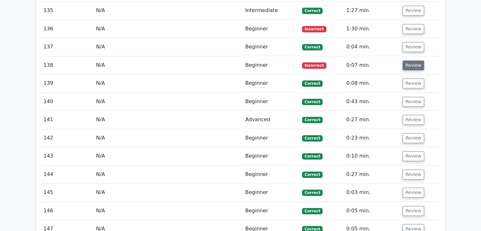
click at [405, 60] on button "Review" at bounding box center [414, 65] width 22 height 10
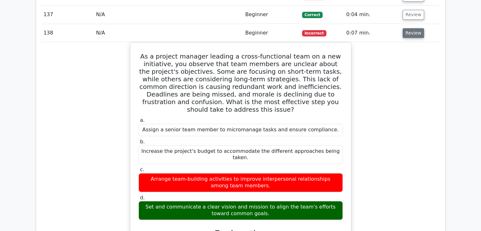
scroll to position [2789, 0]
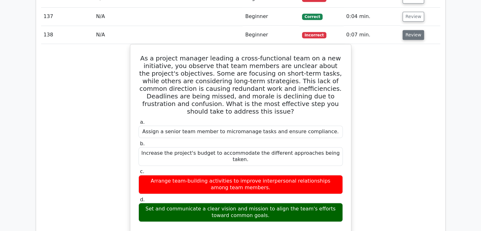
click at [407, 30] on button "Review" at bounding box center [414, 35] width 22 height 10
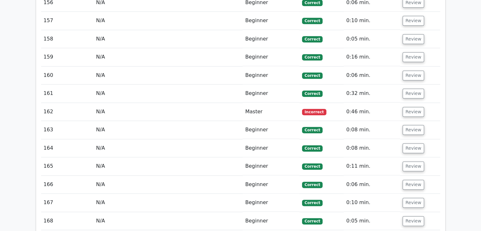
scroll to position [3149, 0]
click at [418, 107] on button "Review" at bounding box center [414, 112] width 22 height 10
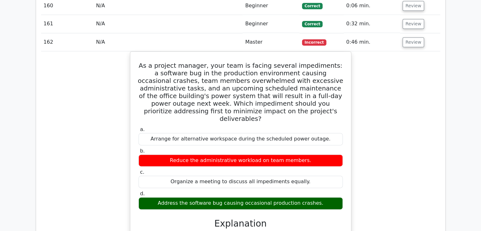
scroll to position [3218, 0]
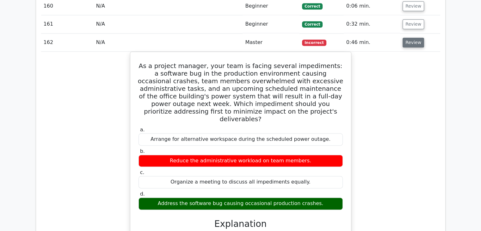
click at [409, 38] on button "Review" at bounding box center [414, 43] width 22 height 10
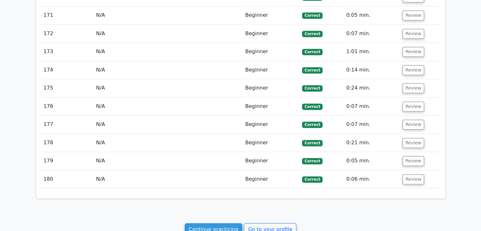
scroll to position [3408, 0]
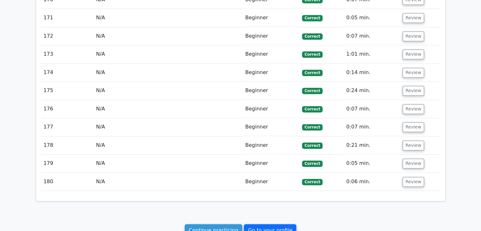
click at [272, 224] on link "Go to your profile" at bounding box center [270, 230] width 53 height 12
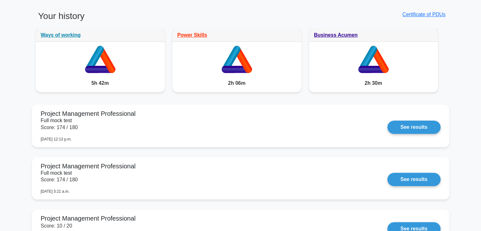
scroll to position [350, 0]
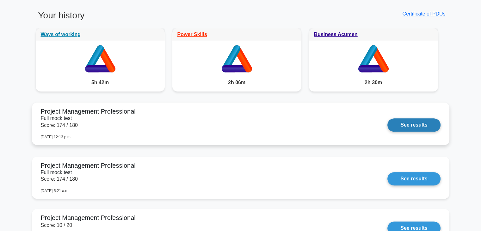
click at [387, 132] on link "See results" at bounding box center [413, 124] width 53 height 13
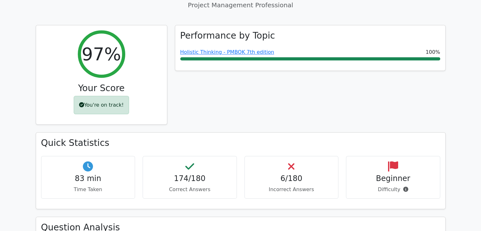
scroll to position [66, 0]
